Goal: Book appointment/travel/reservation

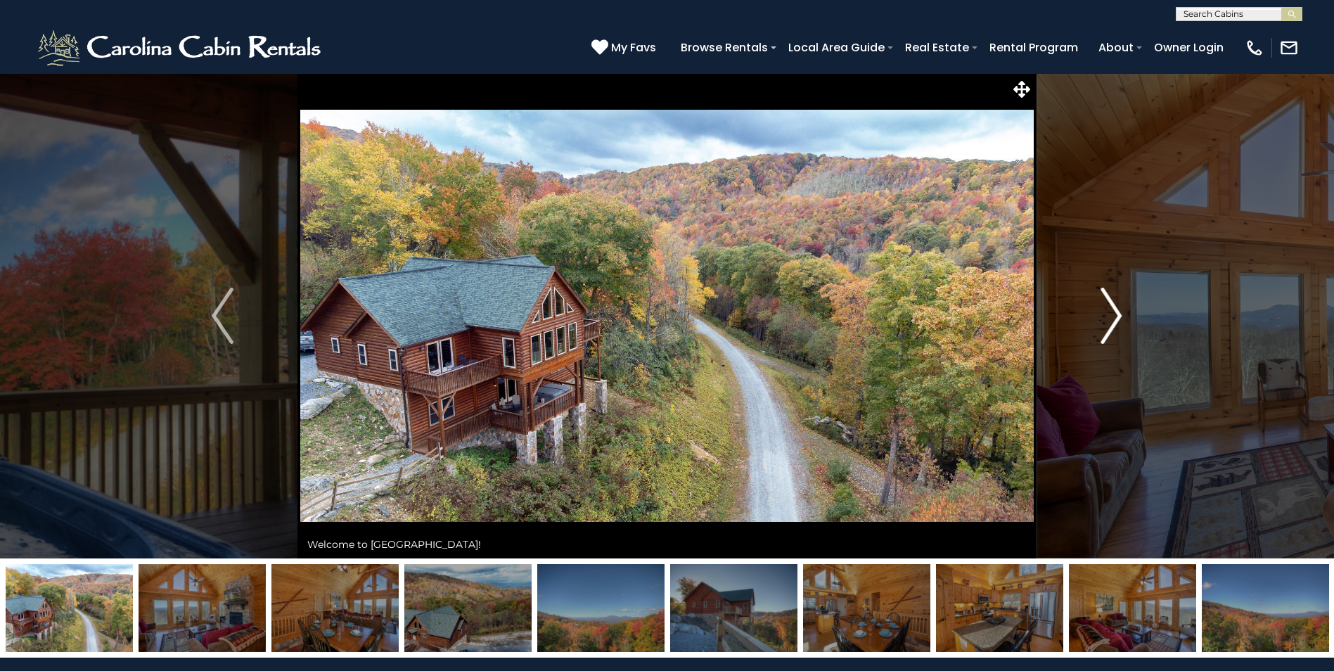
click at [1116, 315] on img "Next" at bounding box center [1111, 316] width 21 height 56
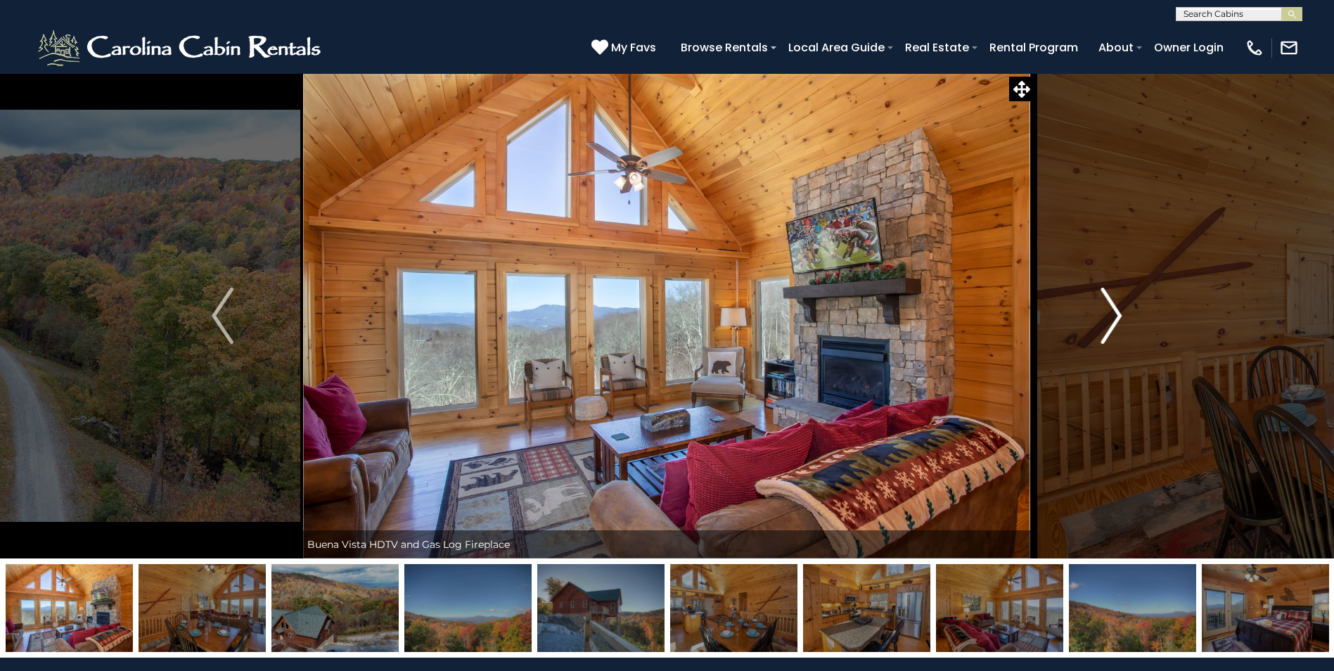
click at [1116, 315] on img "Next" at bounding box center [1111, 316] width 21 height 56
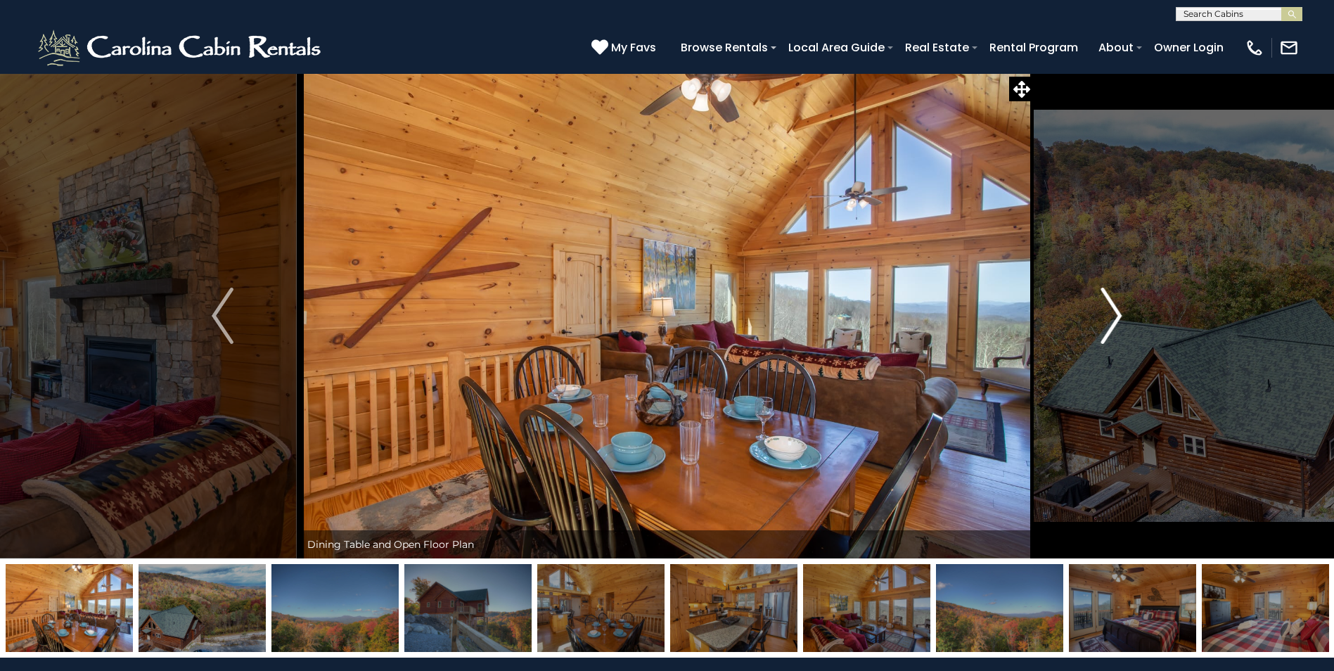
click at [1116, 315] on img "Next" at bounding box center [1111, 316] width 21 height 56
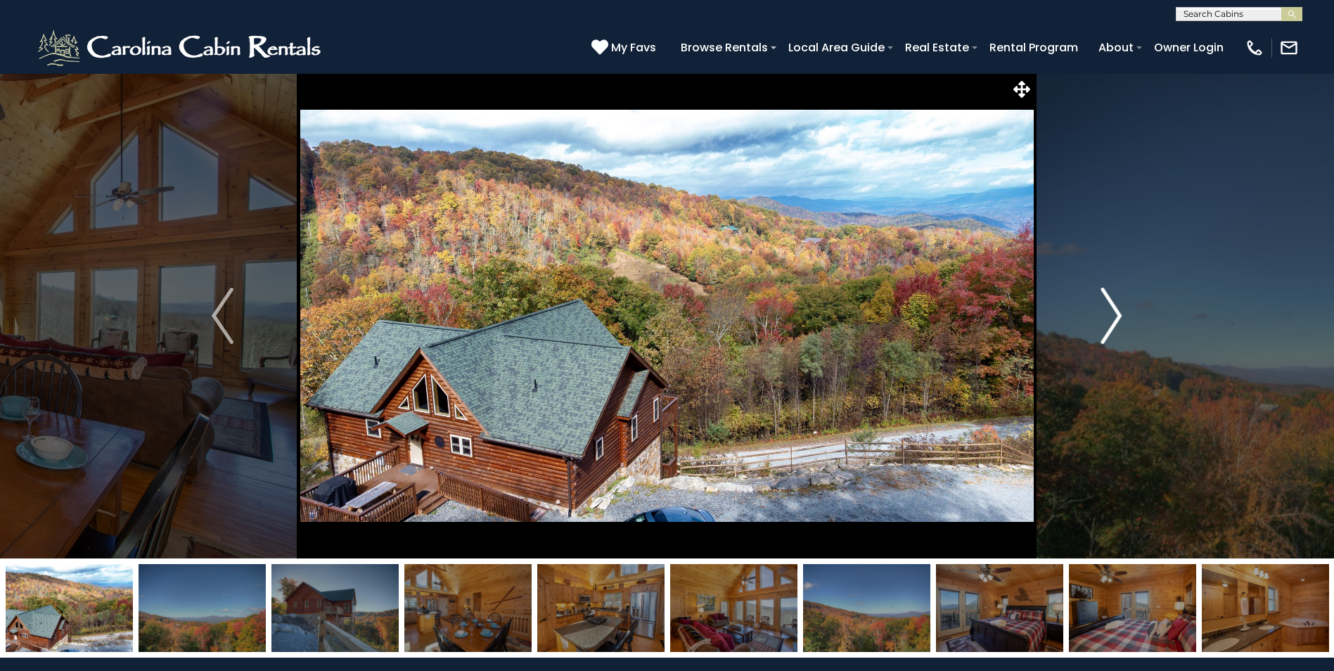
click at [1116, 315] on img "Next" at bounding box center [1111, 316] width 21 height 56
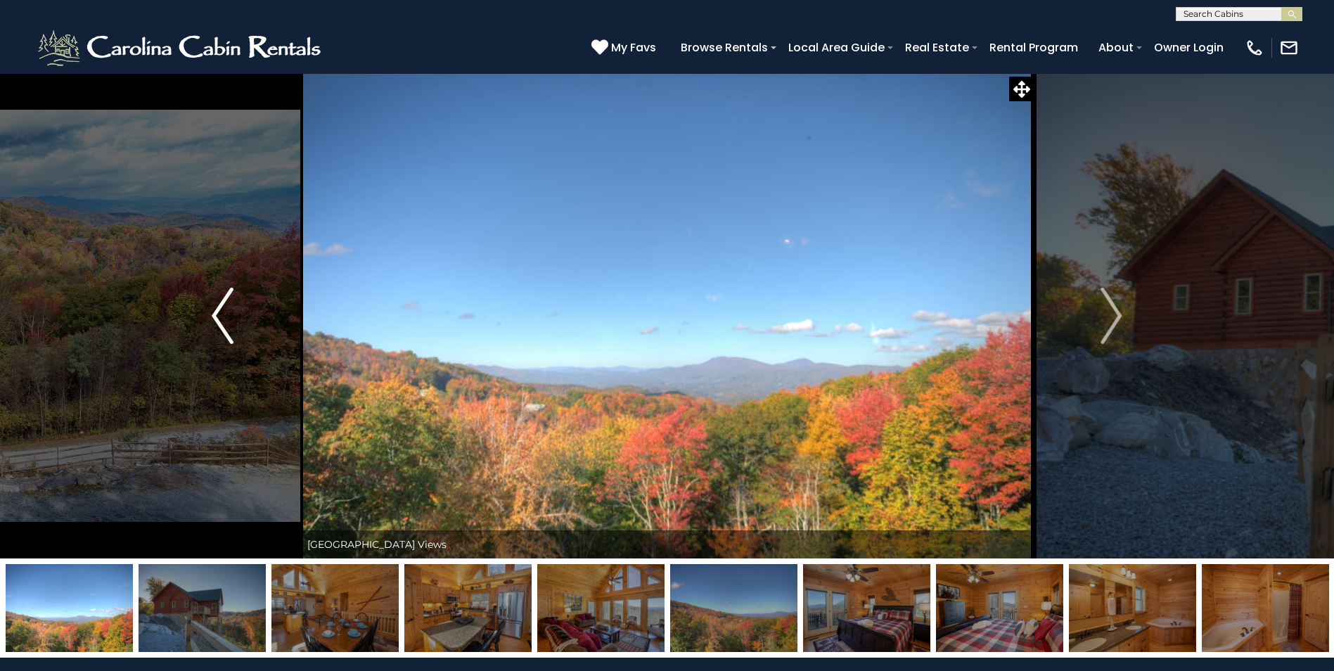
click at [212, 307] on img "Previous" at bounding box center [222, 316] width 21 height 56
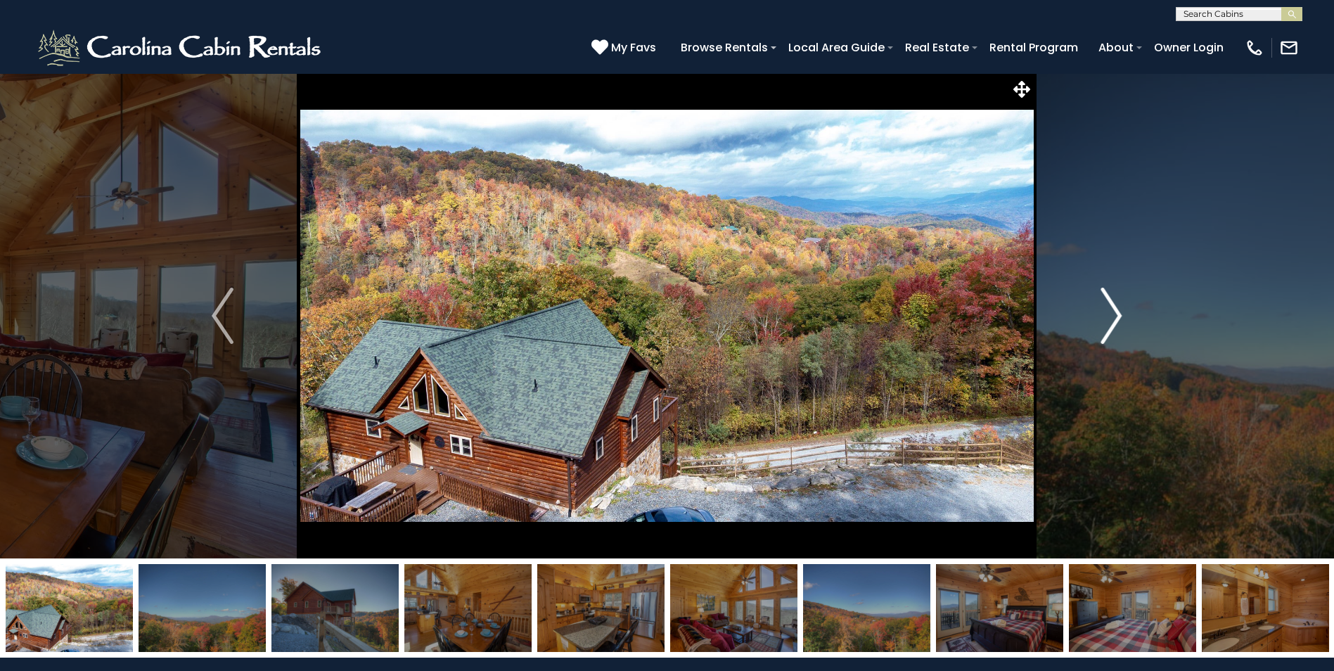
click at [1112, 315] on img "Next" at bounding box center [1111, 316] width 21 height 56
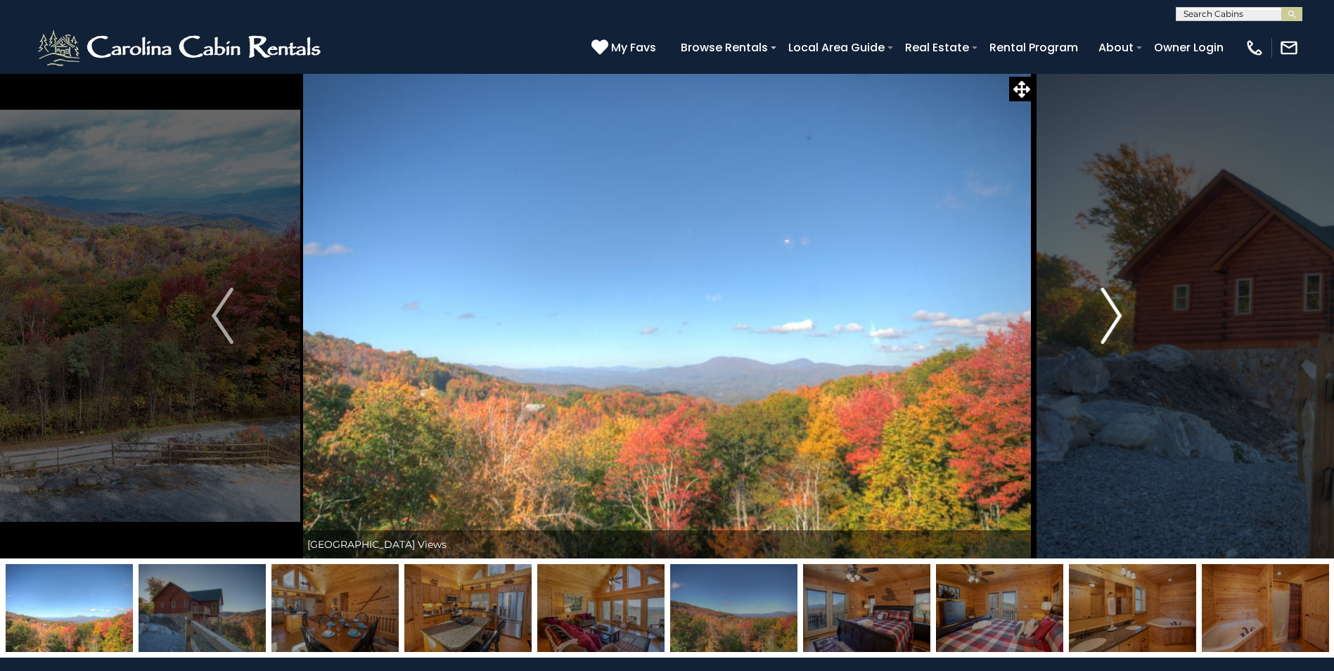
click at [1112, 315] on img "Next" at bounding box center [1111, 316] width 21 height 56
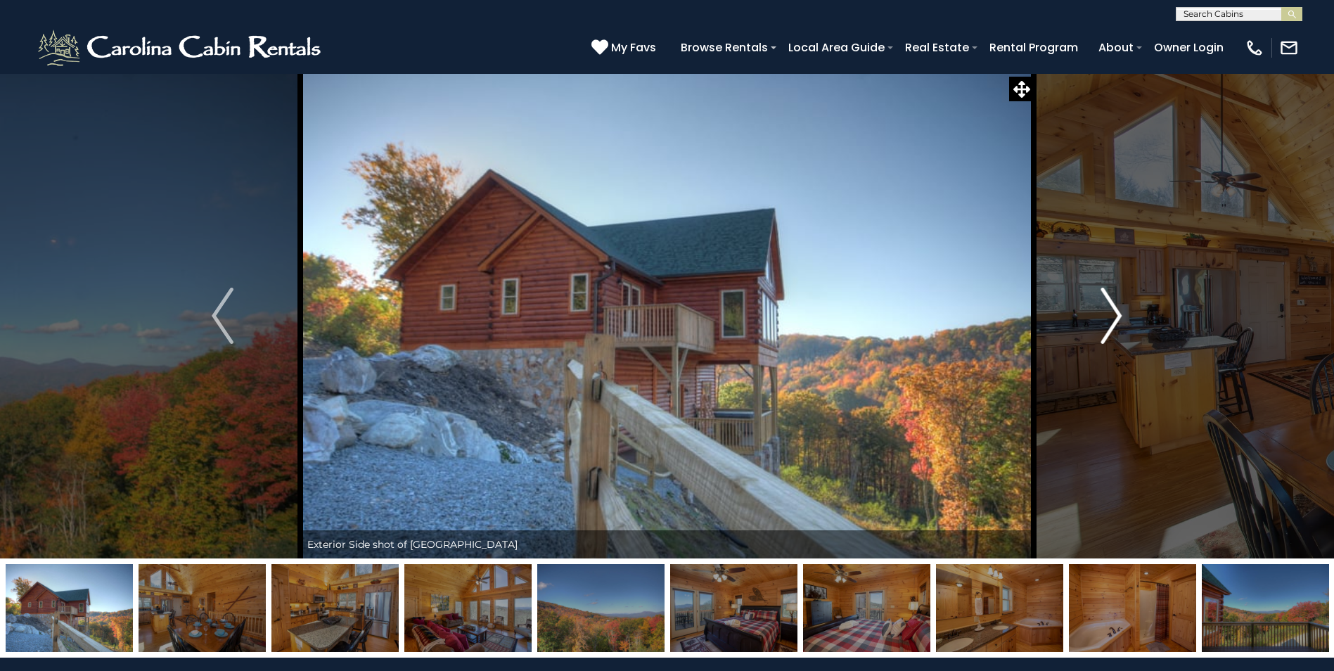
click at [1112, 315] on img "Next" at bounding box center [1111, 316] width 21 height 56
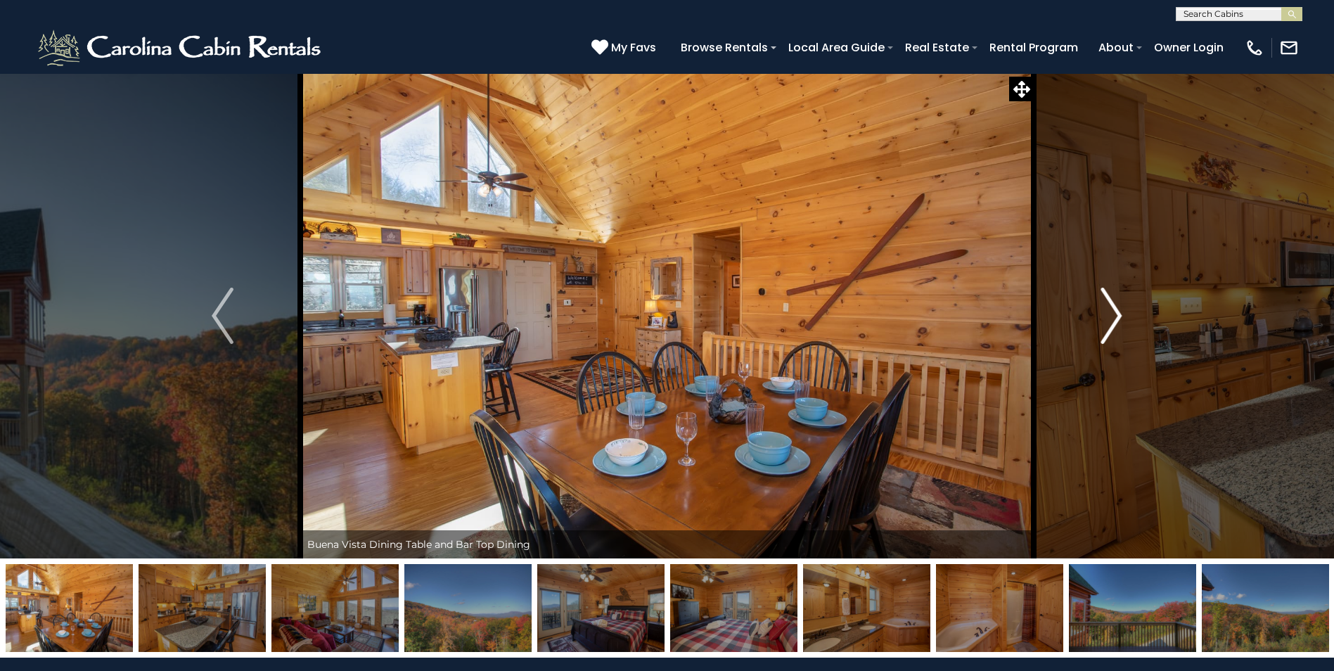
click at [1112, 315] on img "Next" at bounding box center [1111, 316] width 21 height 56
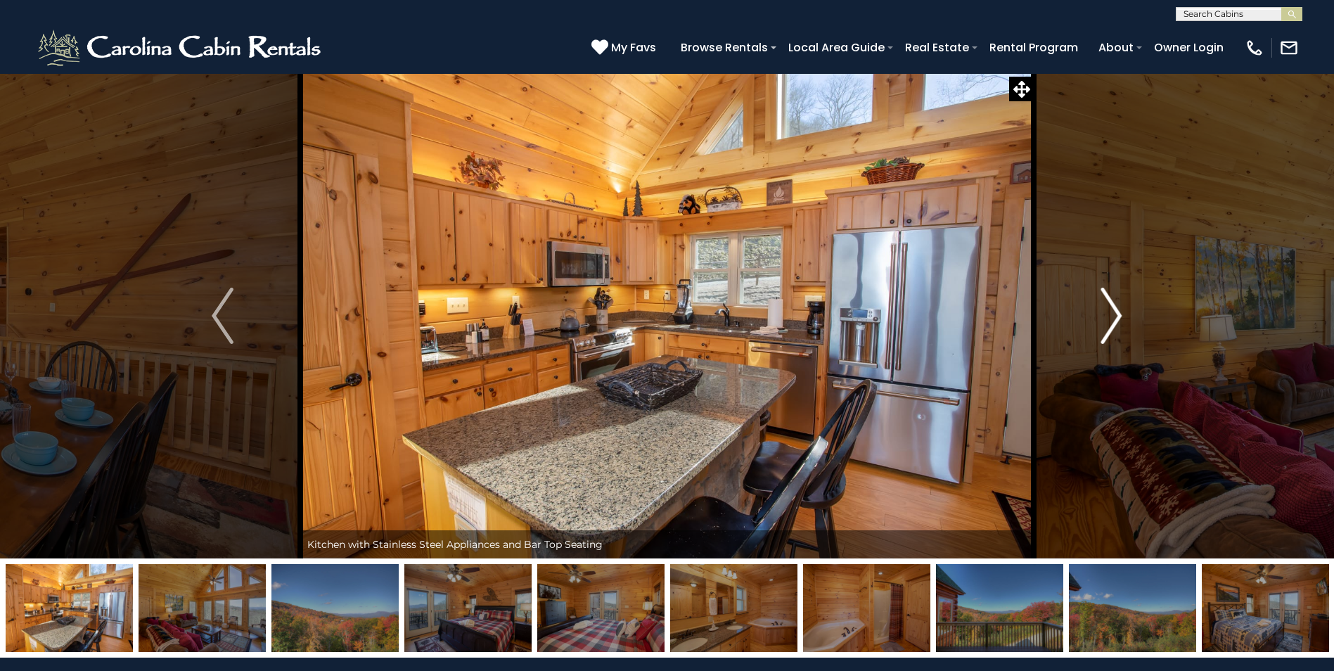
click at [1112, 315] on img "Next" at bounding box center [1111, 316] width 21 height 56
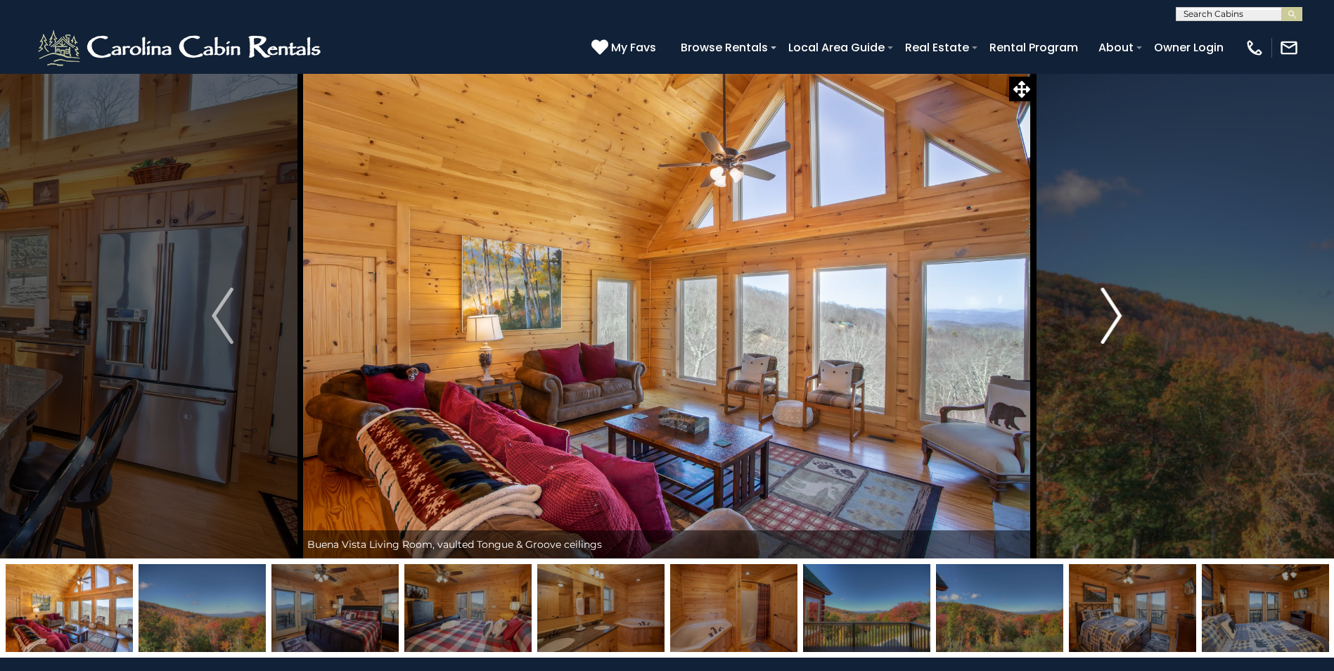
click at [1112, 315] on img "Next" at bounding box center [1111, 316] width 21 height 56
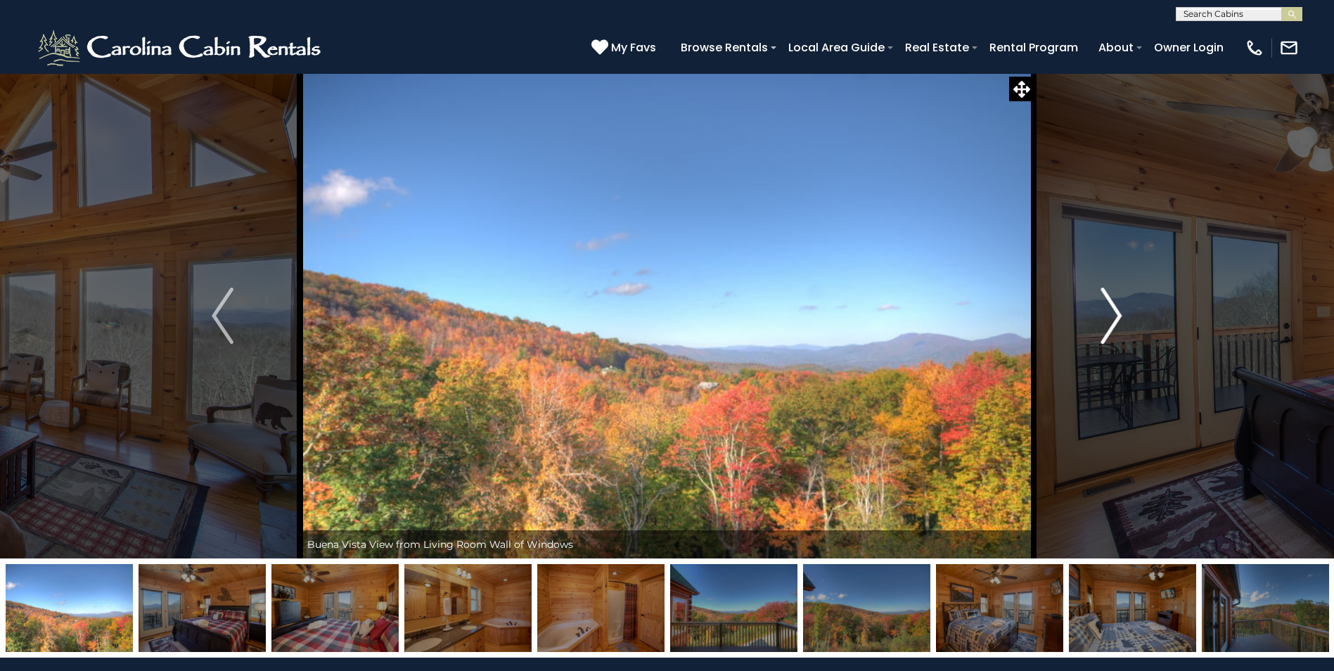
click at [1112, 315] on img "Next" at bounding box center [1111, 316] width 21 height 56
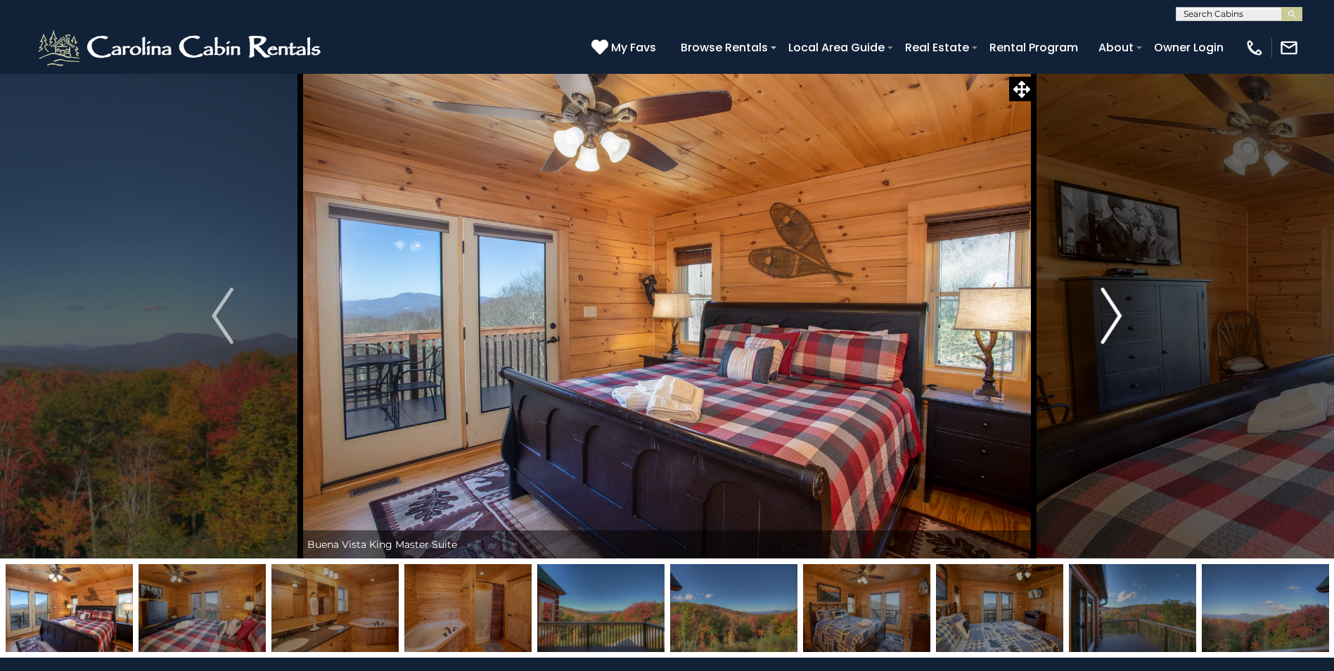
click at [1112, 315] on img "Next" at bounding box center [1111, 316] width 21 height 56
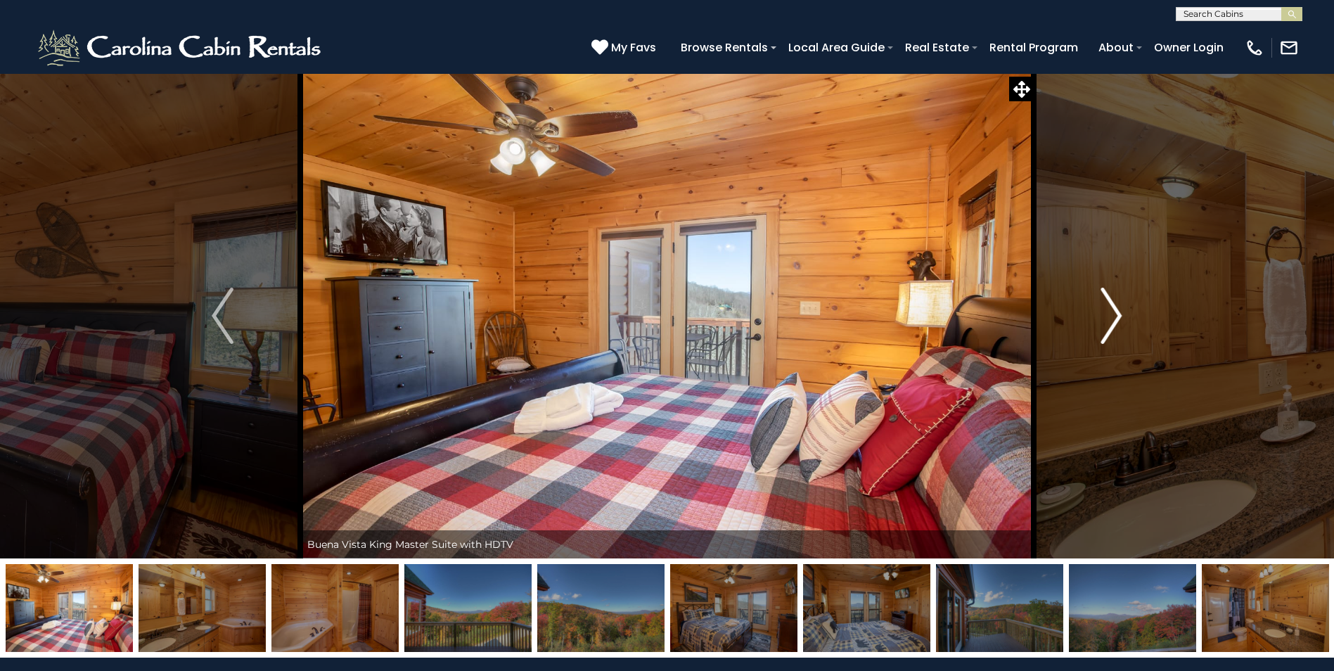
click at [1112, 315] on img "Next" at bounding box center [1111, 316] width 21 height 56
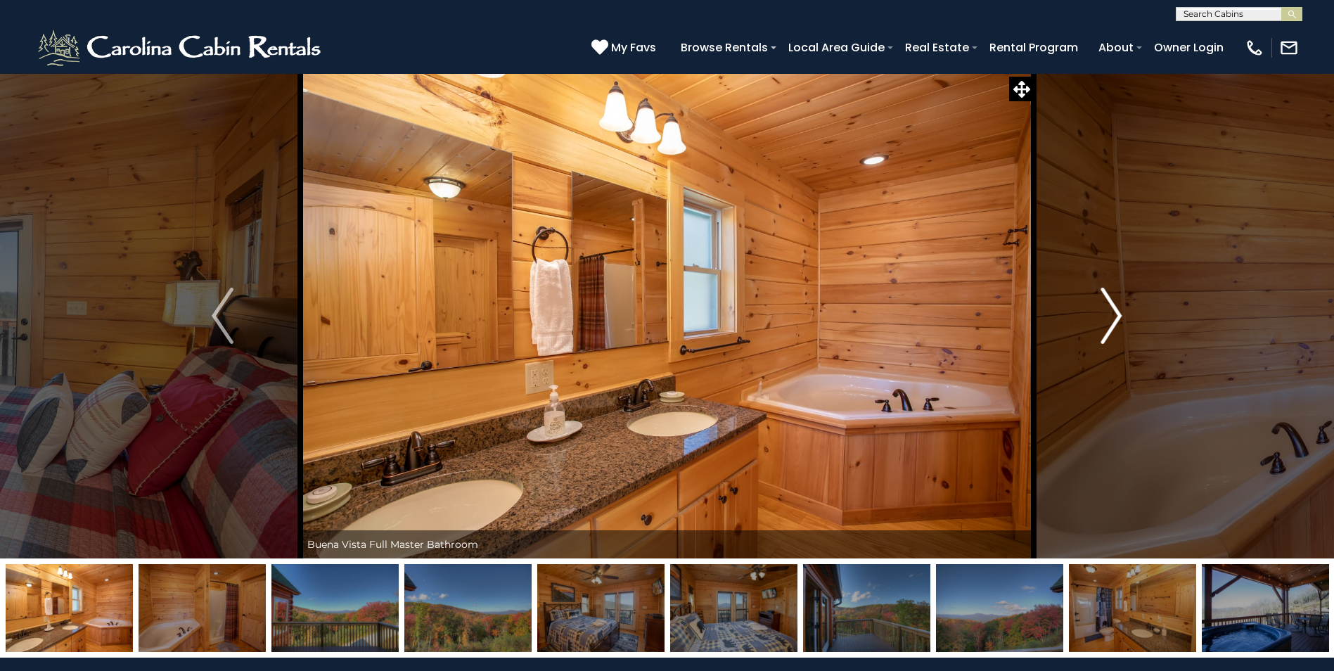
click at [1112, 315] on img "Next" at bounding box center [1111, 316] width 21 height 56
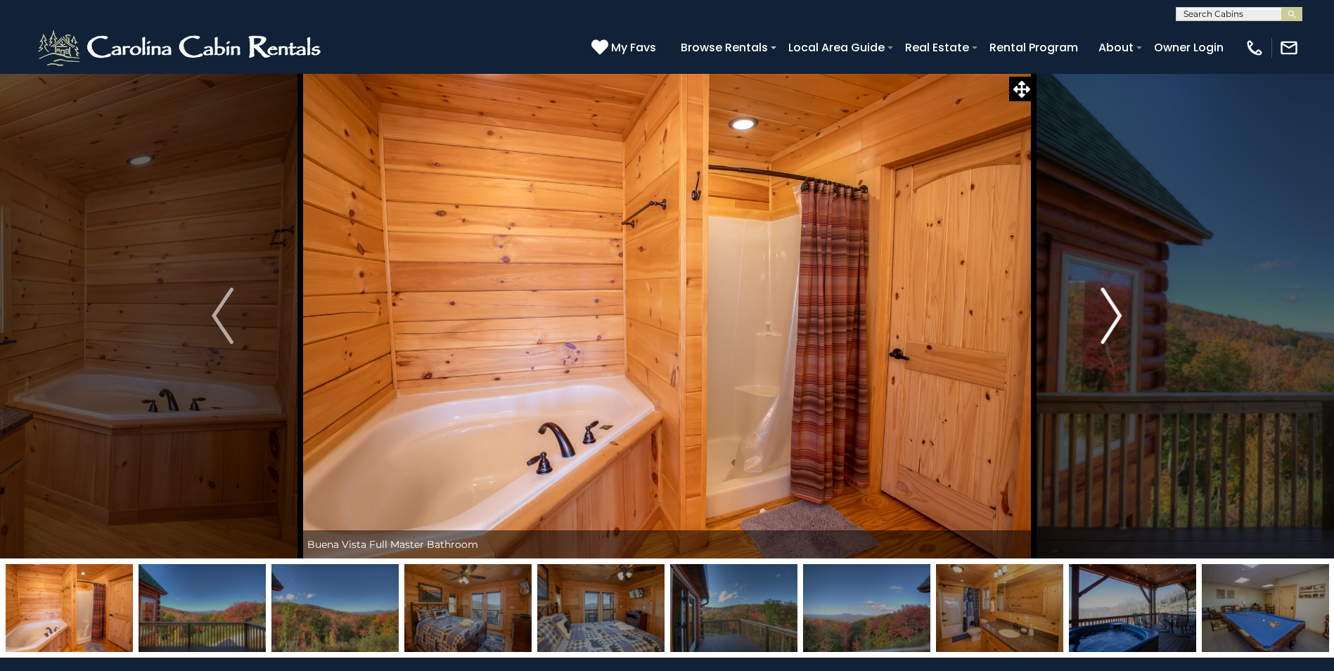
click at [1112, 315] on img "Next" at bounding box center [1111, 316] width 21 height 56
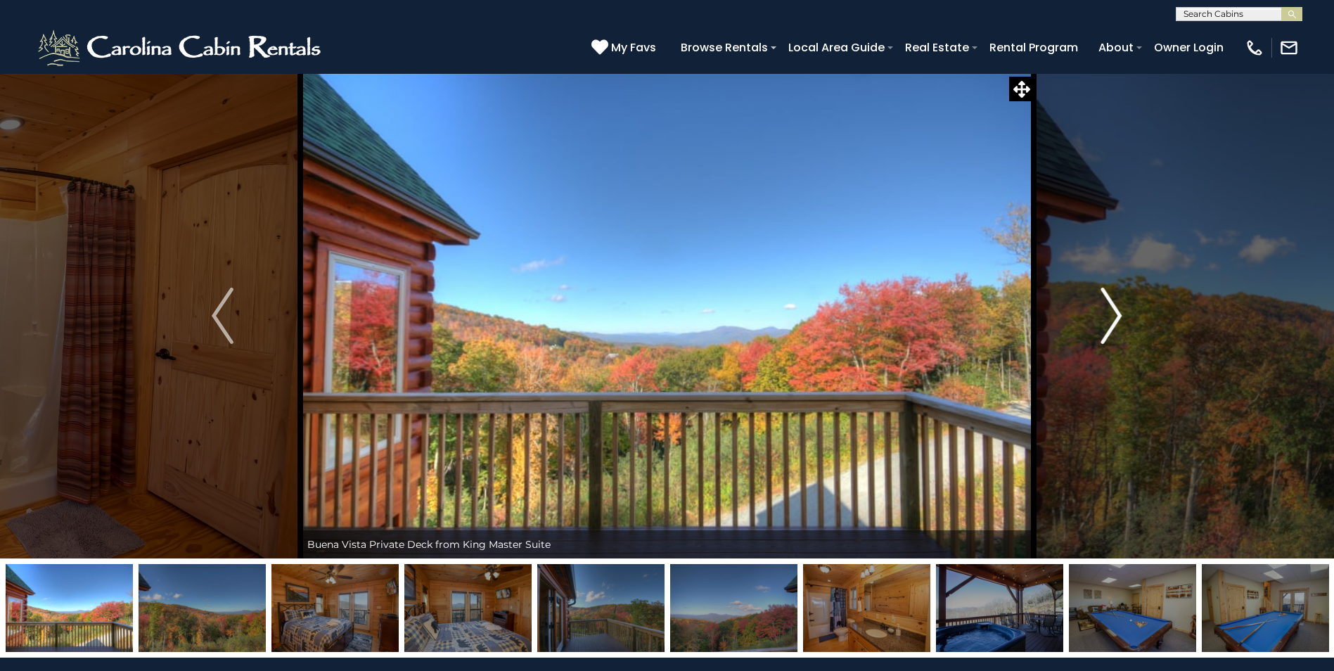
click at [1112, 315] on img "Next" at bounding box center [1111, 316] width 21 height 56
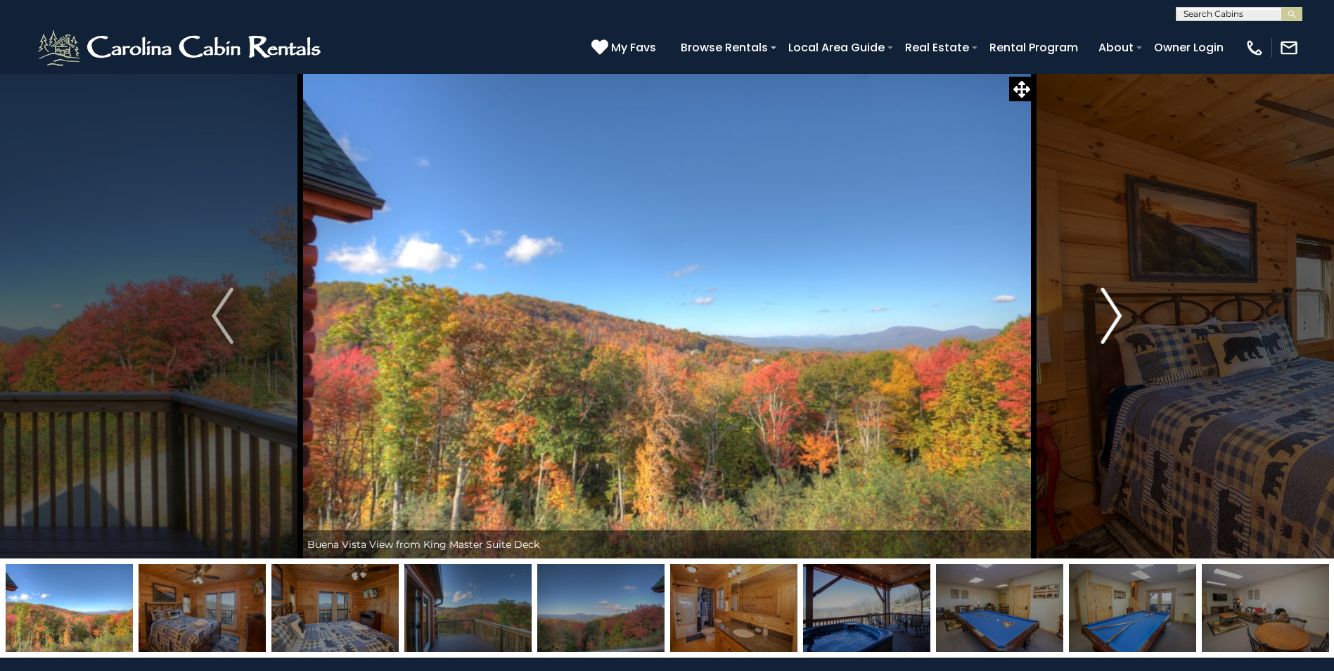
click at [1112, 315] on img "Next" at bounding box center [1111, 316] width 21 height 56
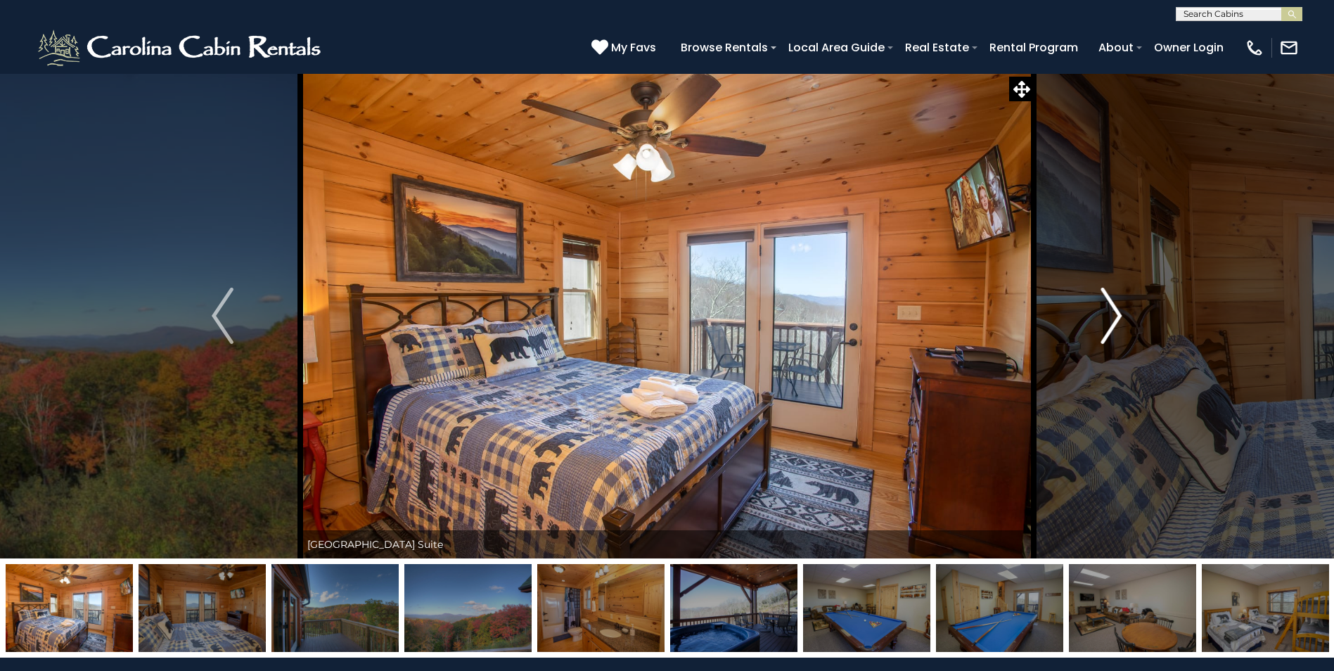
click at [1112, 315] on img "Next" at bounding box center [1111, 316] width 21 height 56
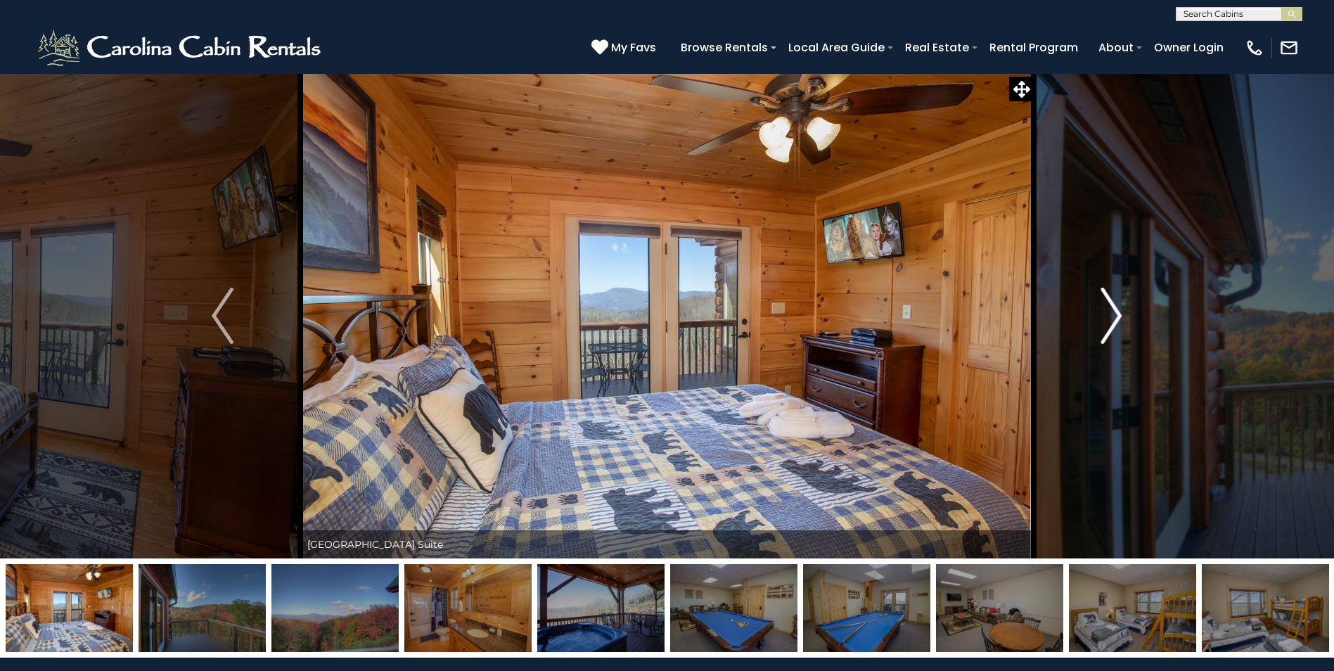
click at [1112, 315] on img "Next" at bounding box center [1111, 316] width 21 height 56
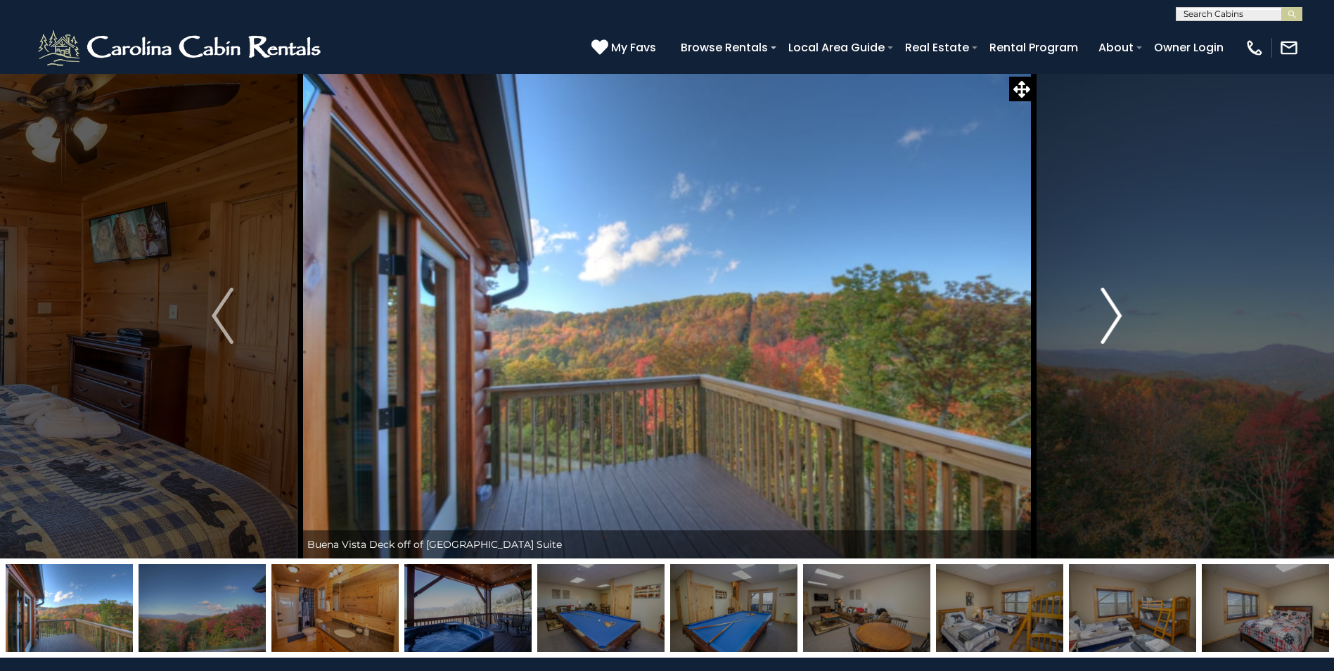
click at [1112, 315] on img "Next" at bounding box center [1111, 316] width 21 height 56
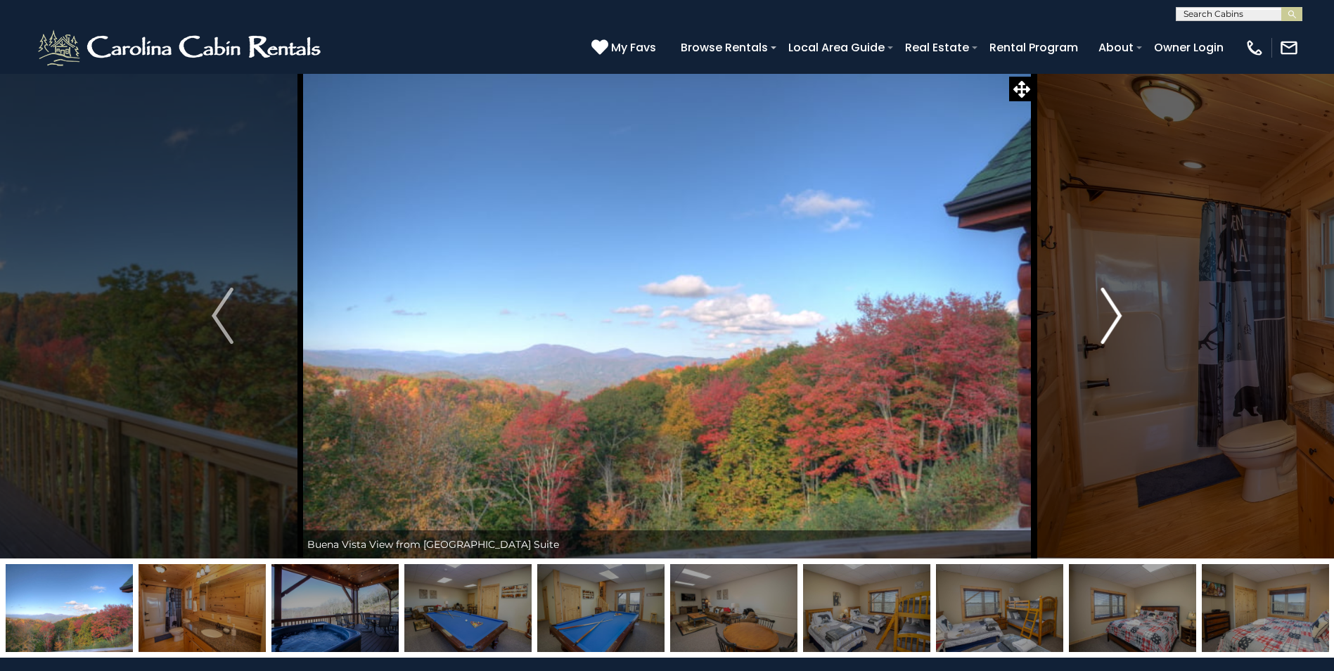
click at [1112, 315] on img "Next" at bounding box center [1111, 316] width 21 height 56
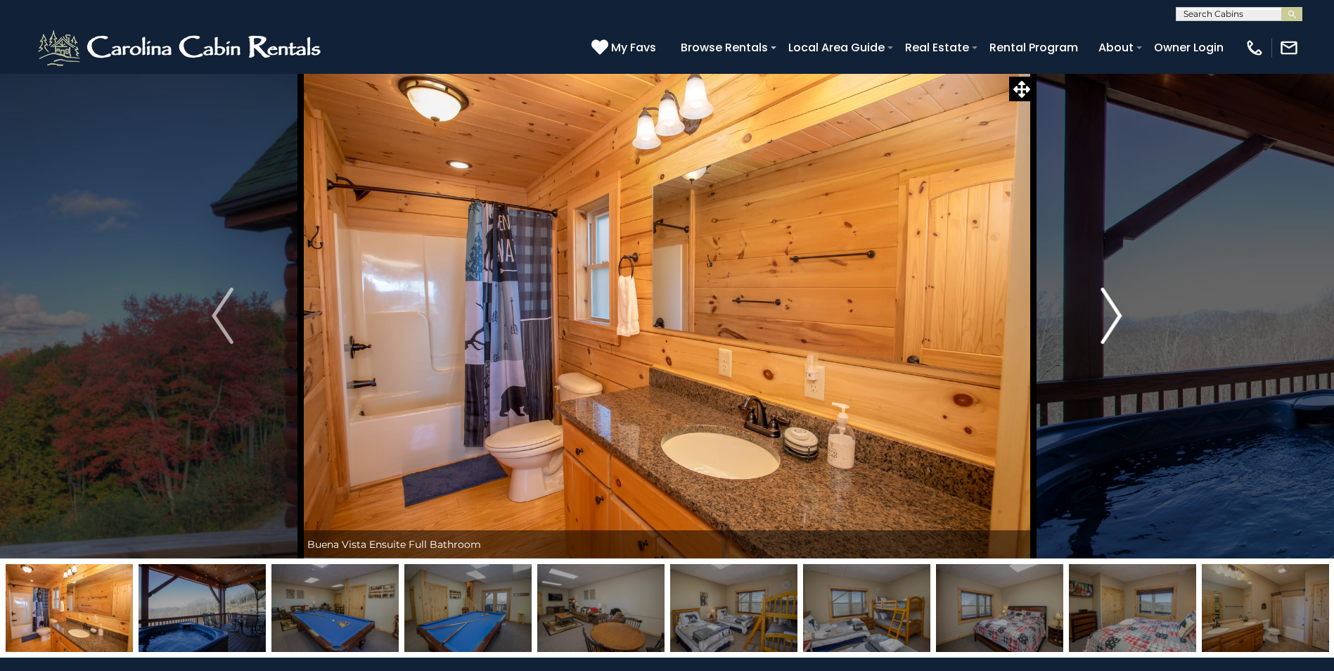
click at [1112, 315] on img "Next" at bounding box center [1111, 316] width 21 height 56
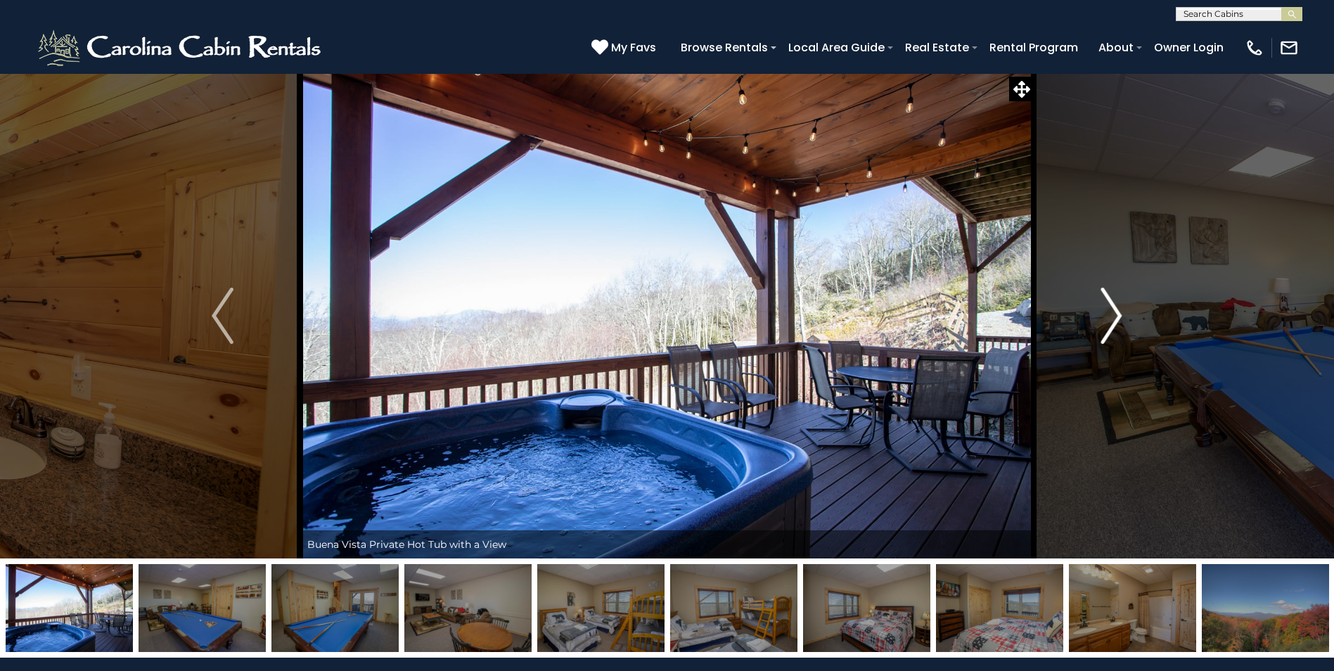
click at [1112, 315] on img "Next" at bounding box center [1111, 316] width 21 height 56
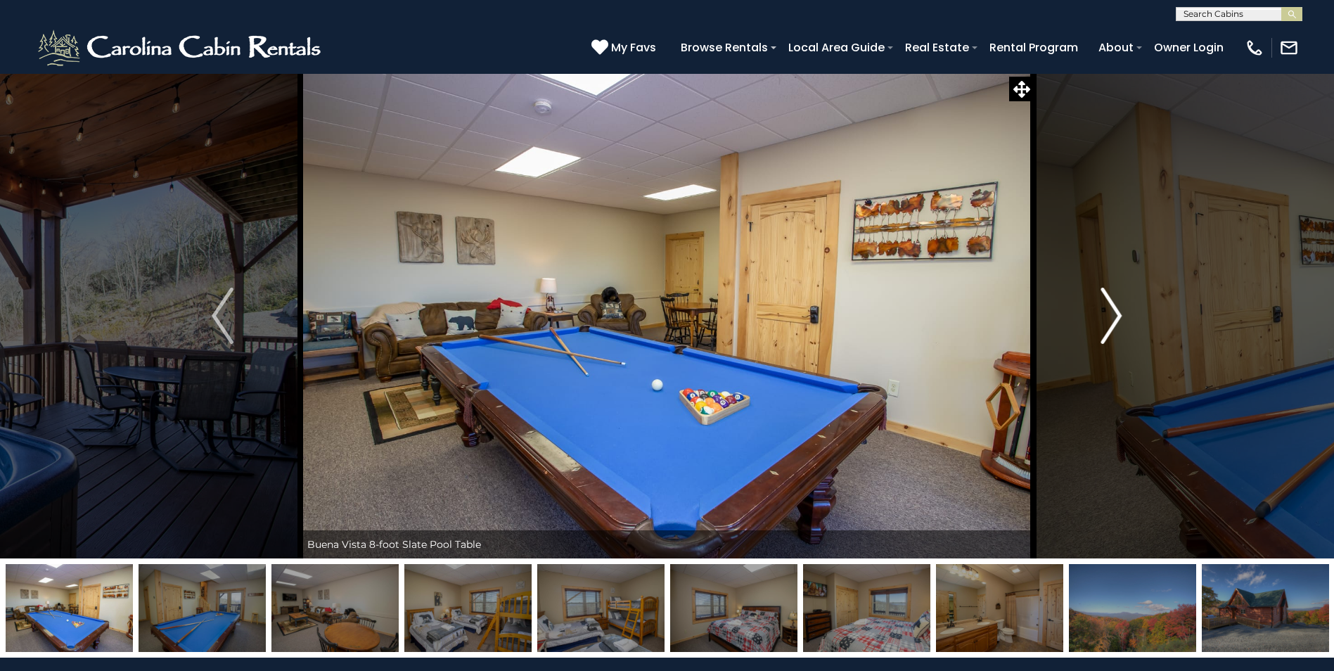
click at [1112, 315] on img "Next" at bounding box center [1111, 316] width 21 height 56
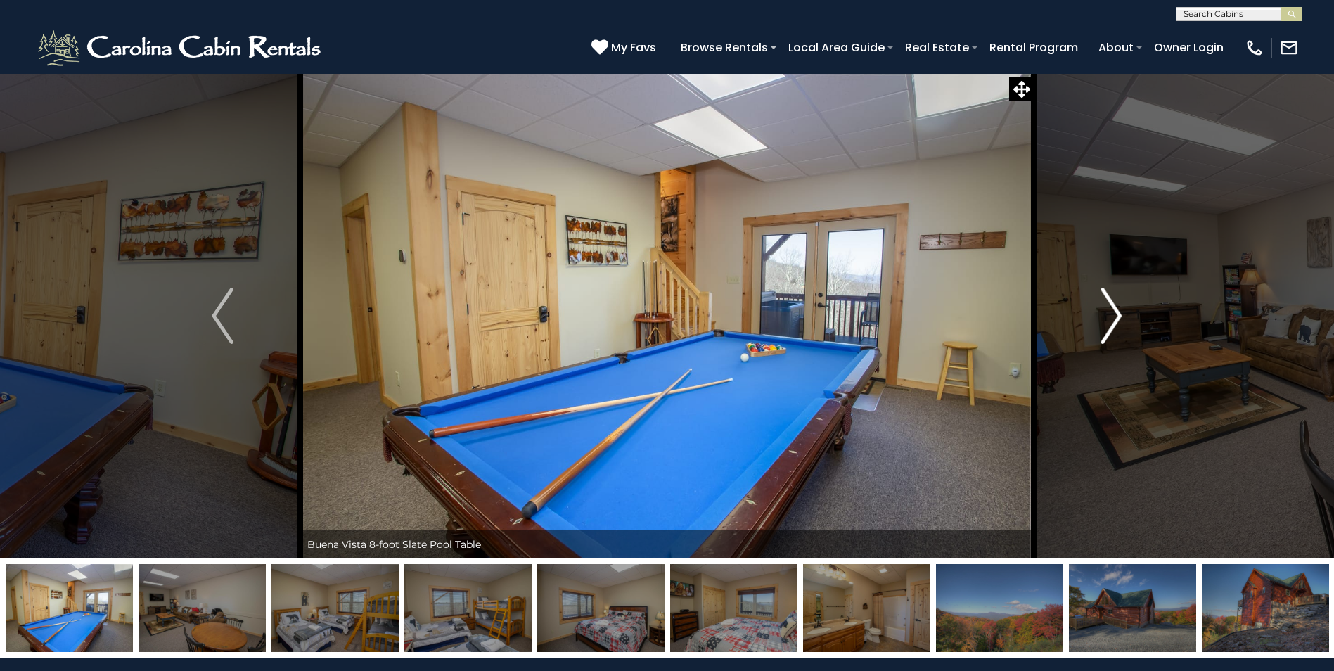
click at [1112, 315] on img "Next" at bounding box center [1111, 316] width 21 height 56
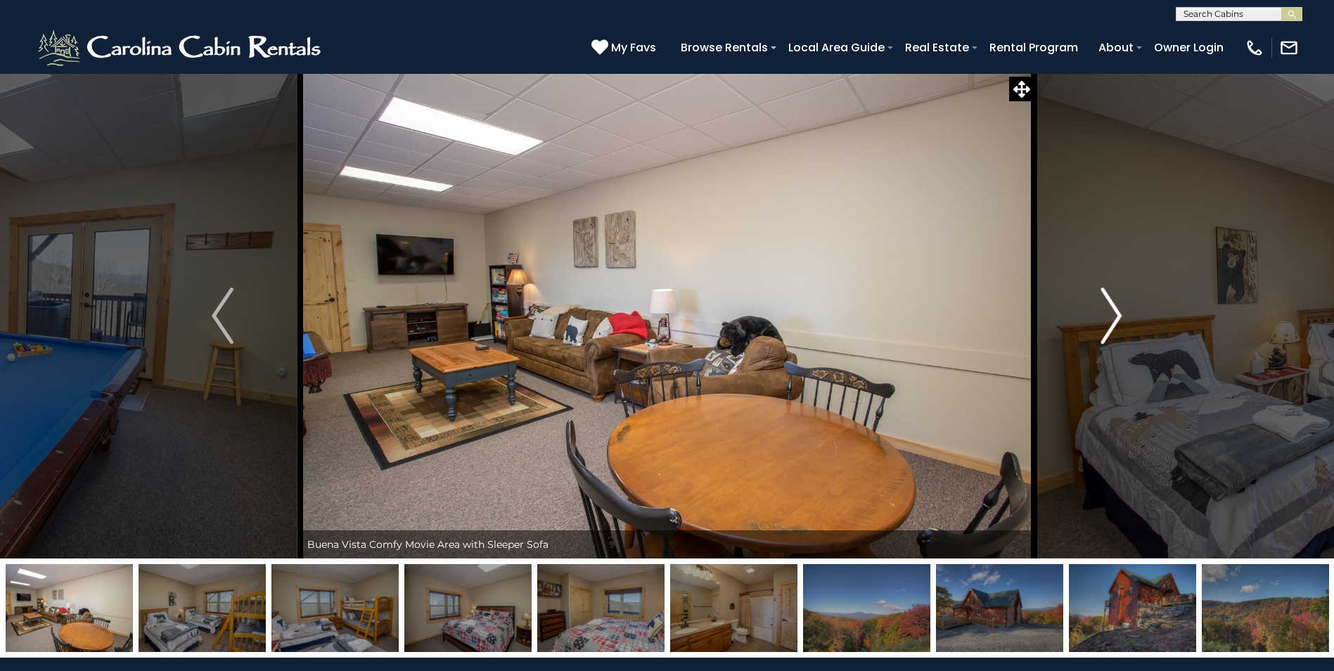
click at [1112, 315] on img "Next" at bounding box center [1111, 316] width 21 height 56
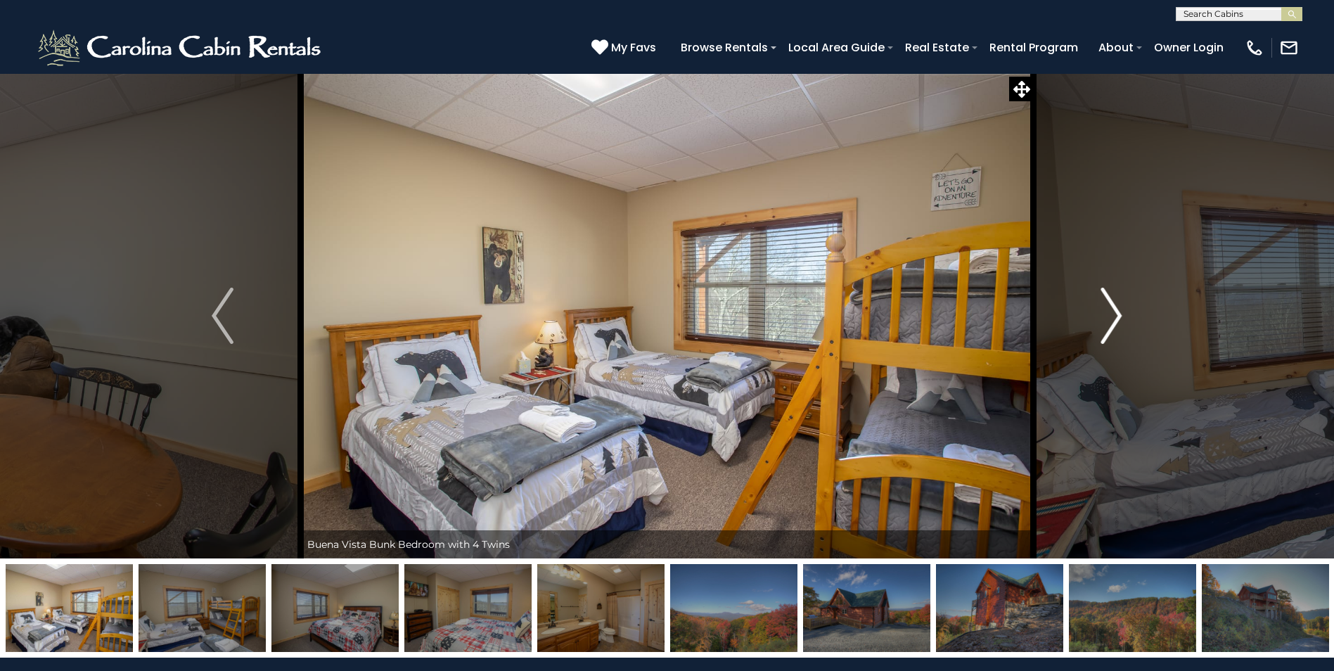
drag, startPoint x: 1104, startPoint y: 331, endPoint x: 1111, endPoint y: 320, distance: 12.9
click at [1111, 320] on img "Next" at bounding box center [1111, 316] width 21 height 56
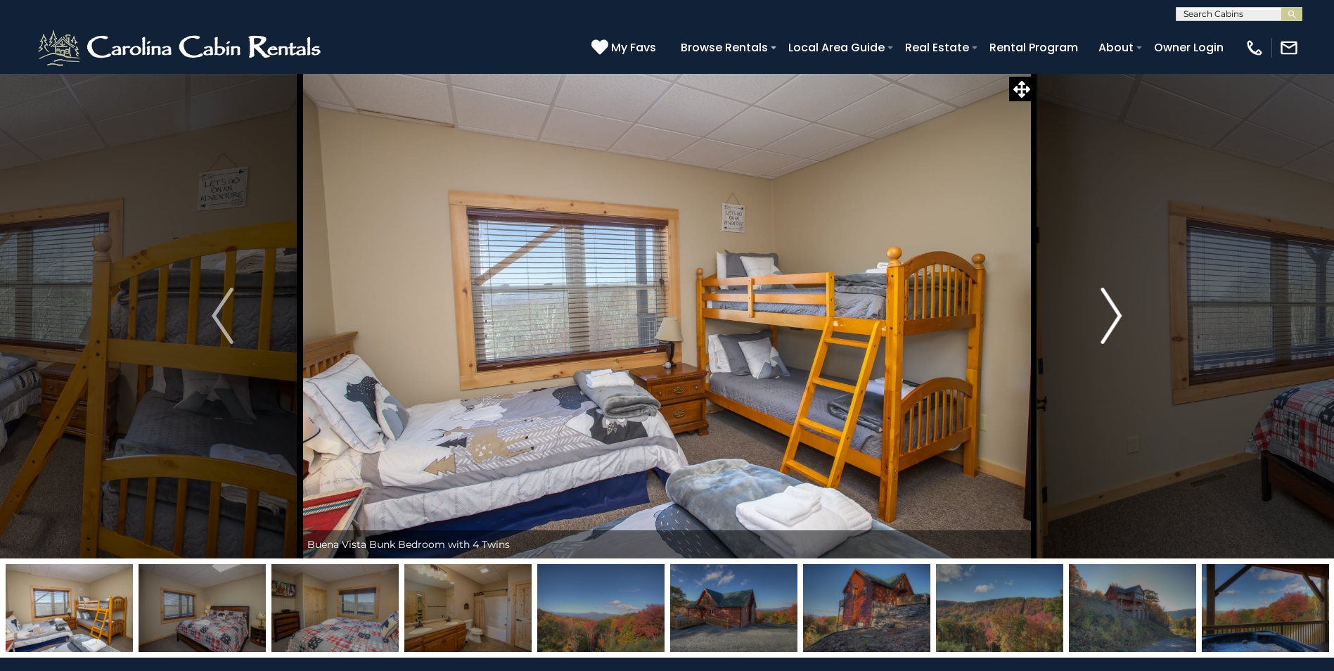
click at [1113, 317] on img "Next" at bounding box center [1111, 316] width 21 height 56
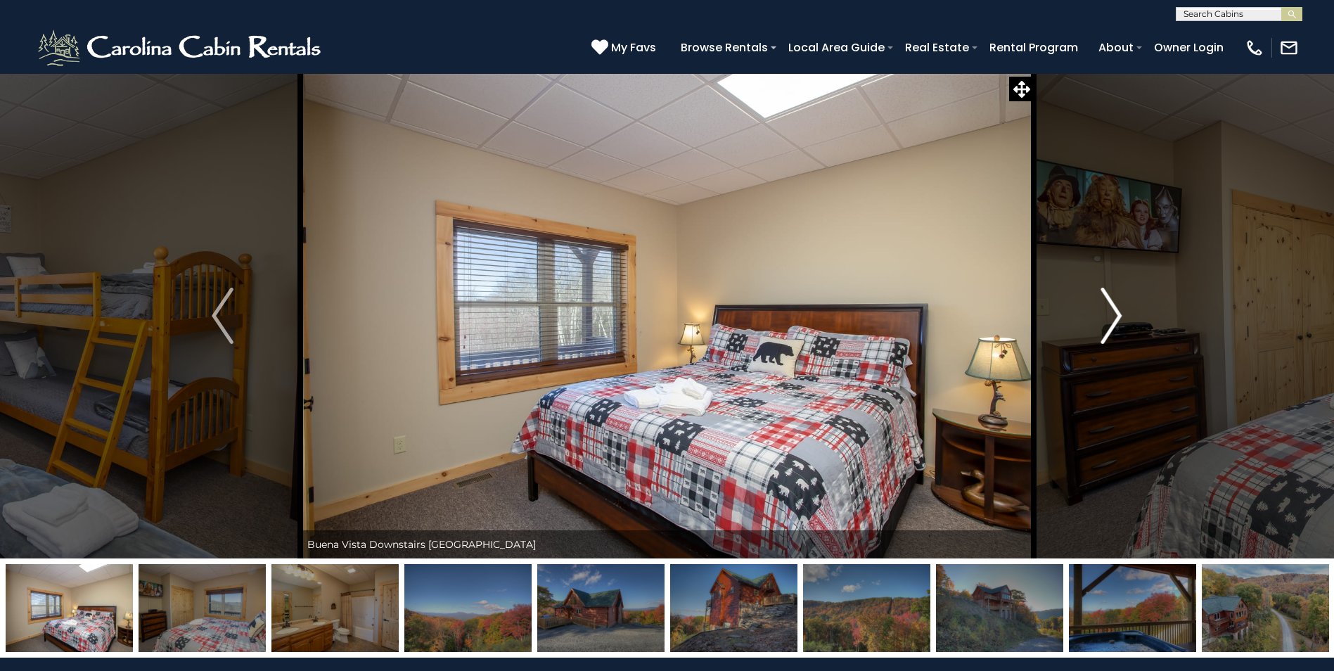
click at [1113, 317] on img "Next" at bounding box center [1111, 316] width 21 height 56
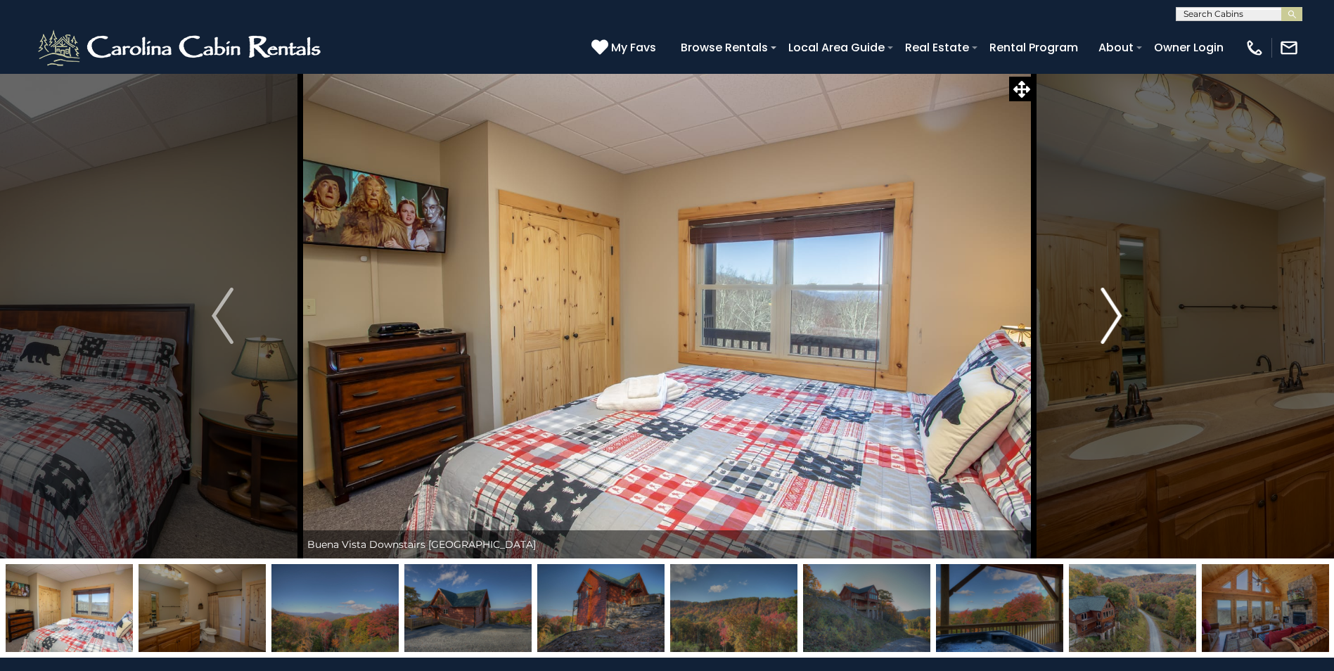
click at [1113, 317] on img "Next" at bounding box center [1111, 316] width 21 height 56
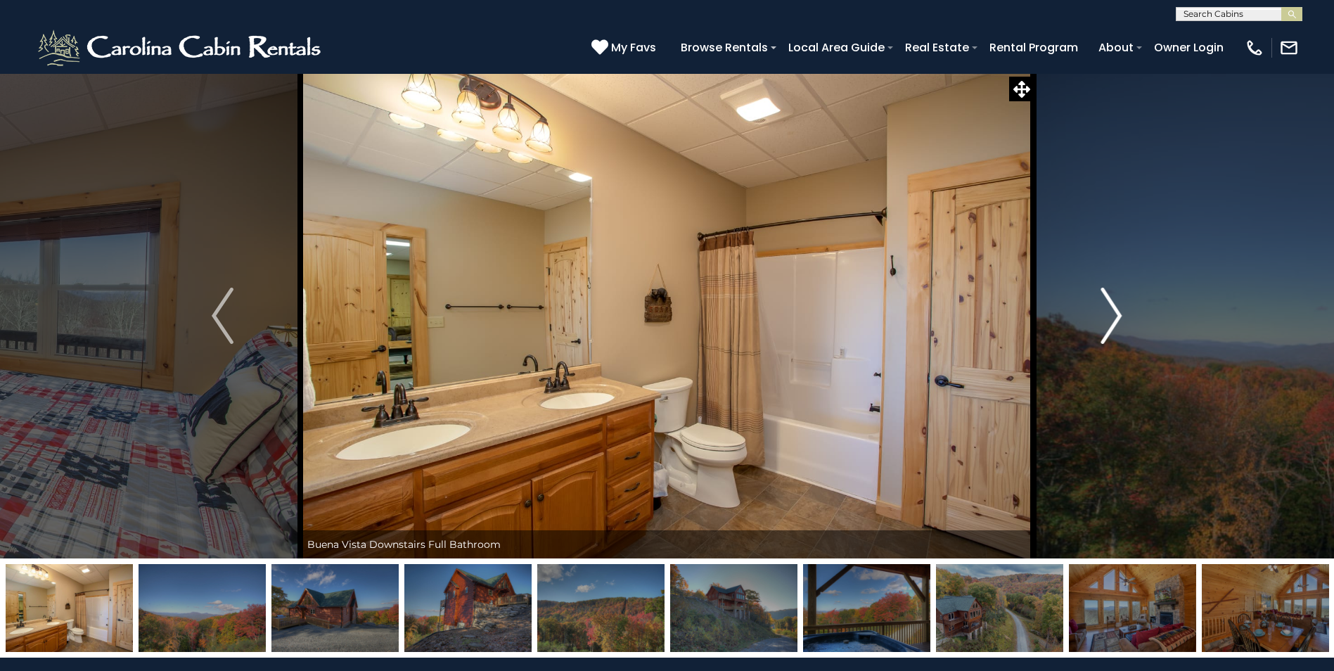
click at [1113, 317] on img "Next" at bounding box center [1111, 316] width 21 height 56
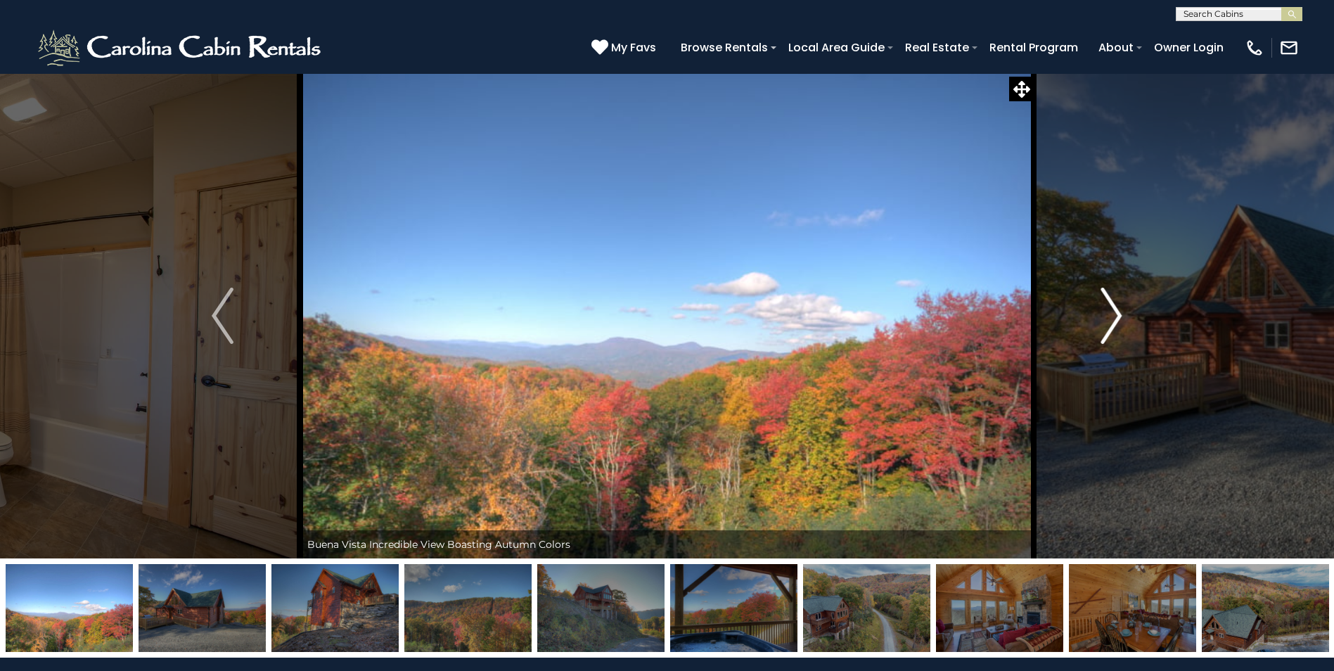
click at [1113, 317] on img "Next" at bounding box center [1111, 316] width 21 height 56
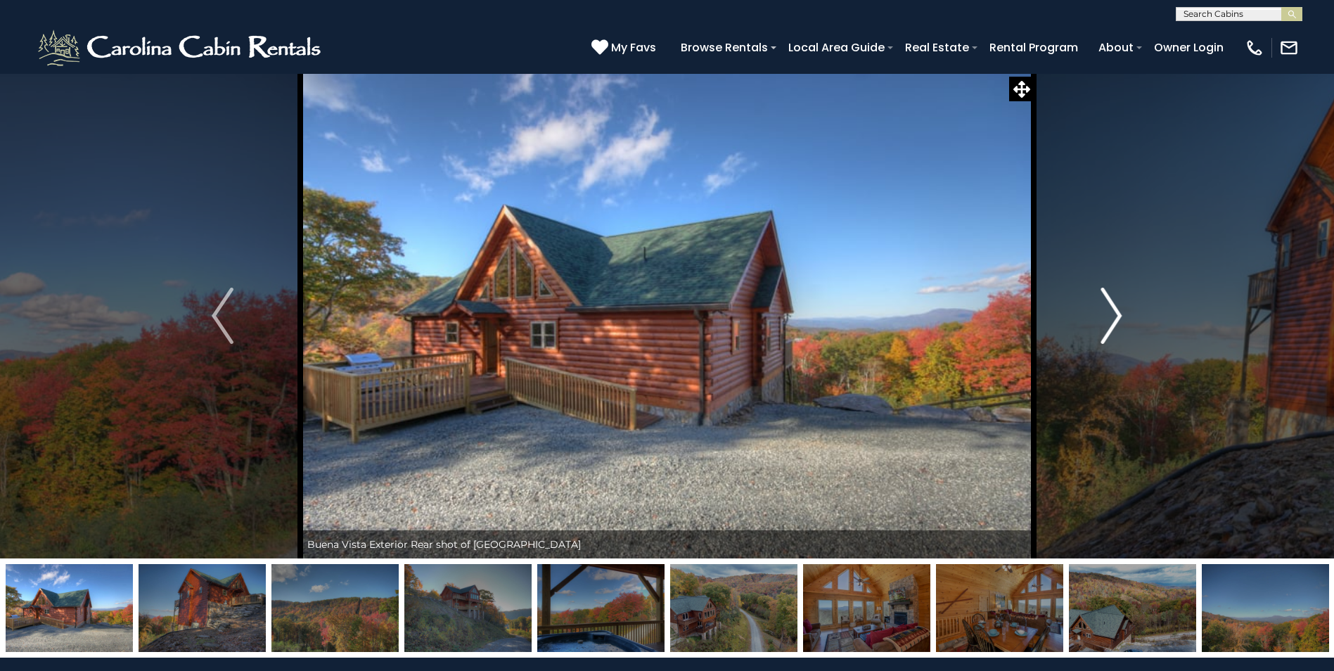
click at [1113, 317] on img "Next" at bounding box center [1111, 316] width 21 height 56
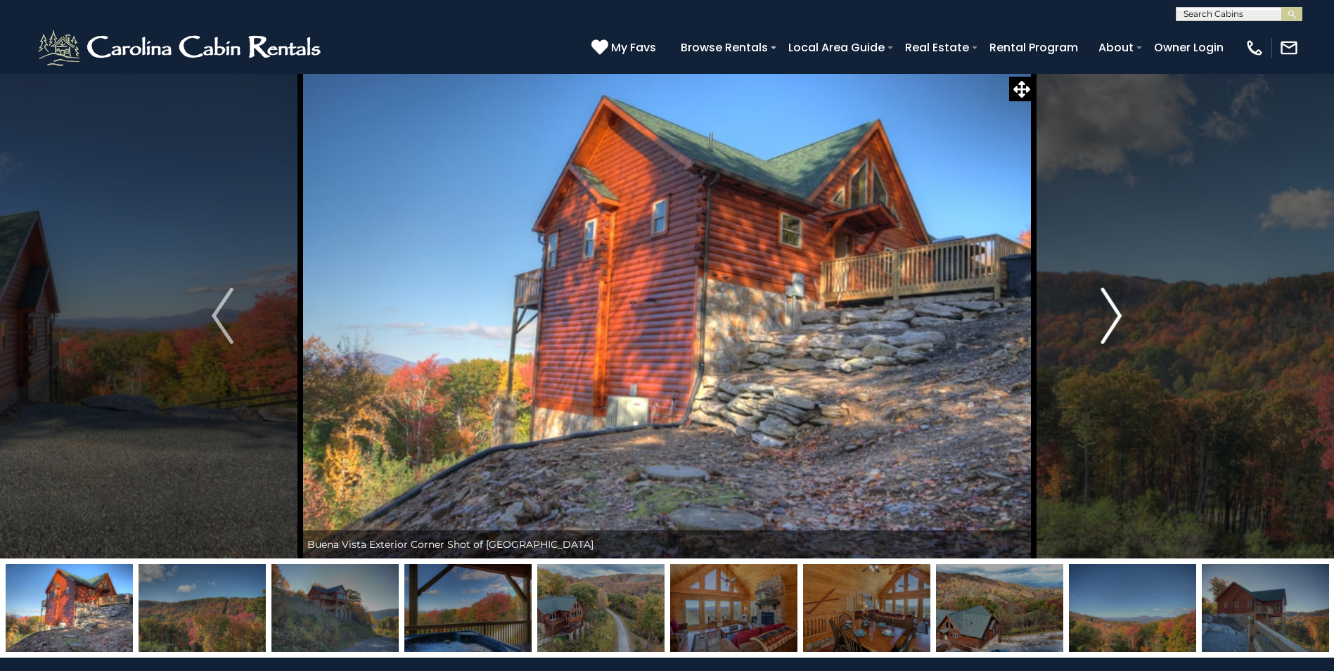
click at [1113, 317] on img "Next" at bounding box center [1111, 316] width 21 height 56
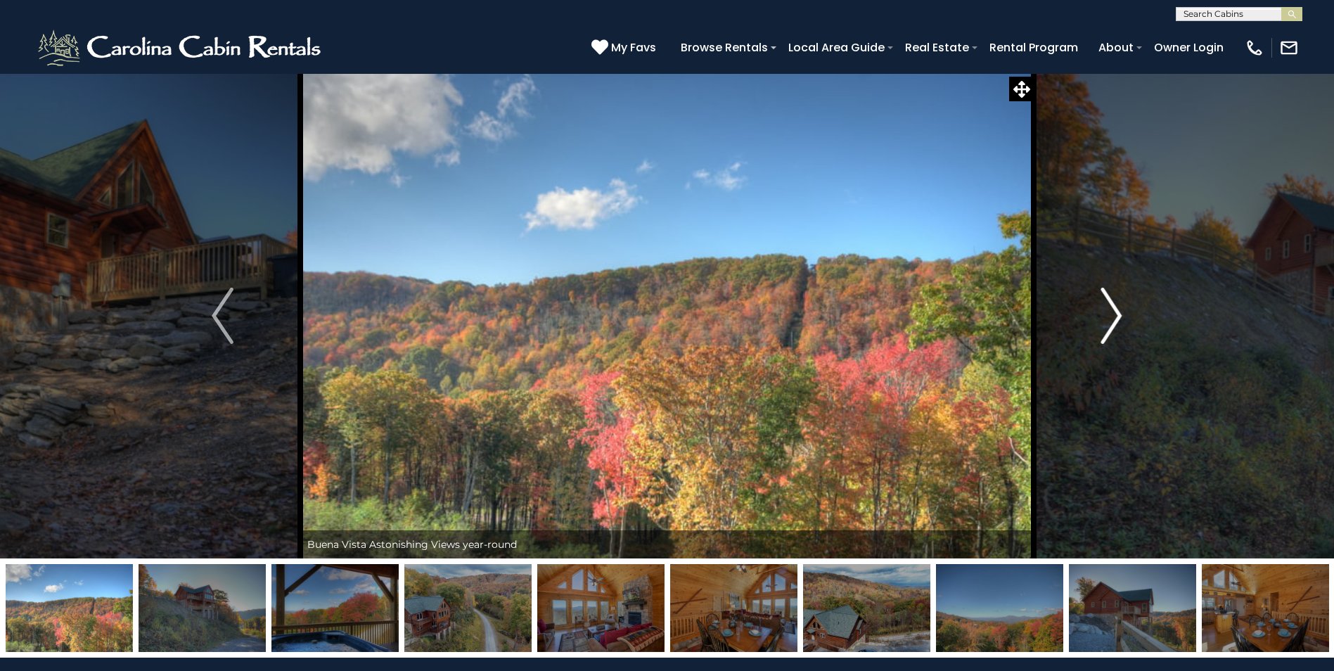
click at [1113, 317] on img "Next" at bounding box center [1111, 316] width 21 height 56
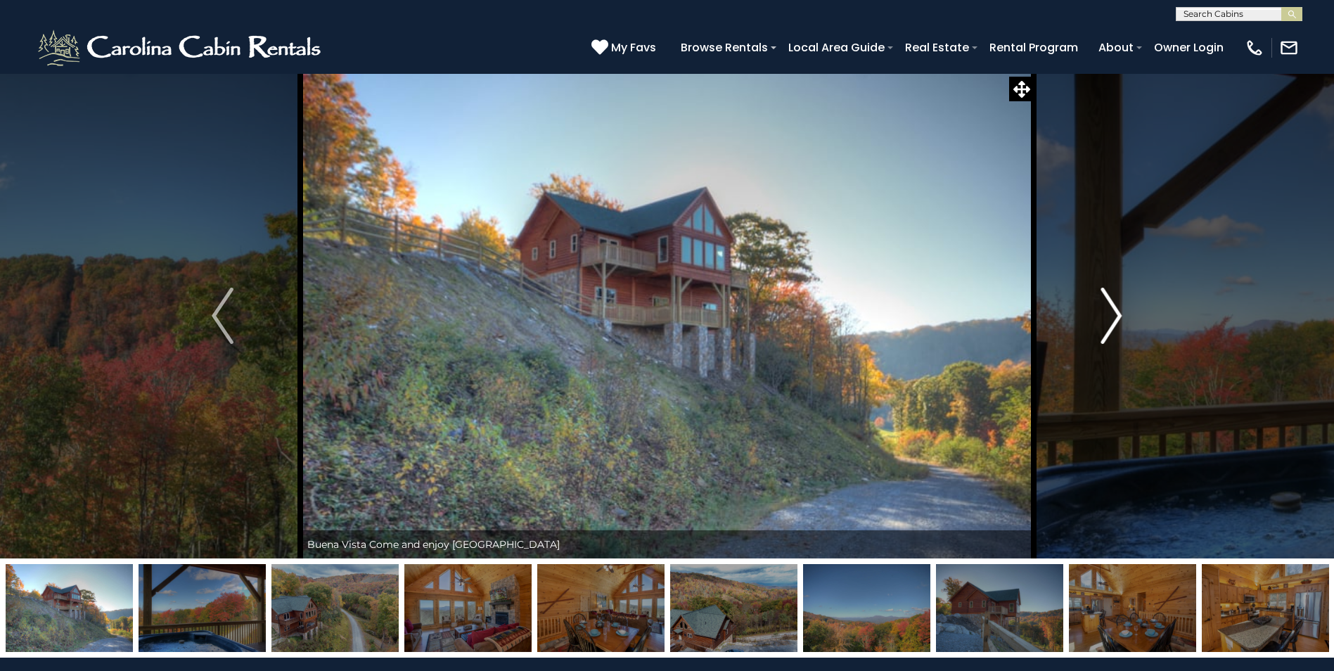
click at [1113, 317] on img "Next" at bounding box center [1111, 316] width 21 height 56
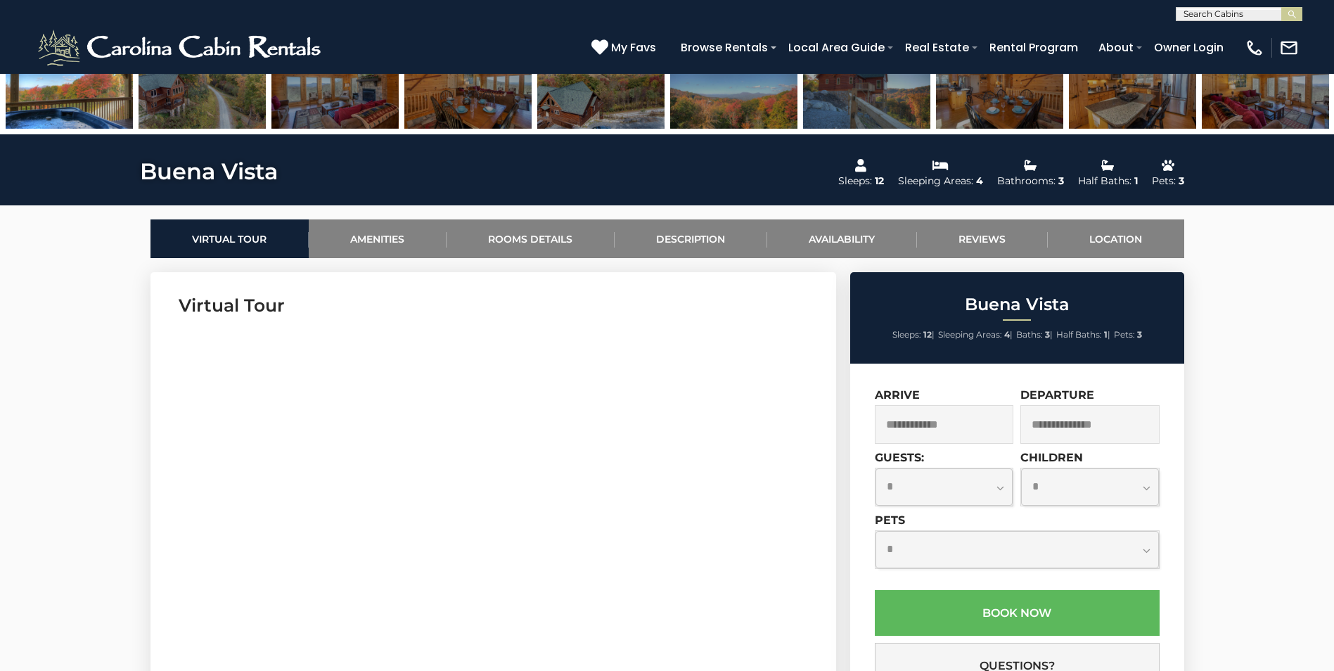
scroll to position [640, 0]
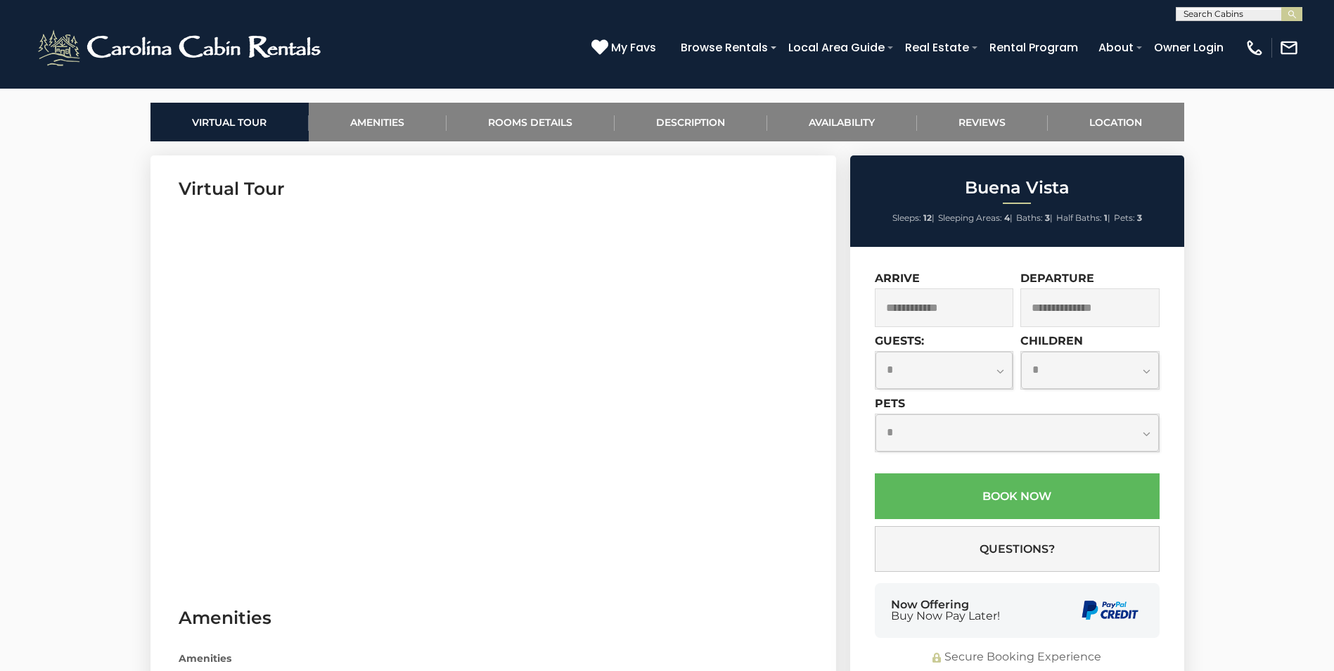
click at [972, 311] on input "text" at bounding box center [944, 307] width 139 height 39
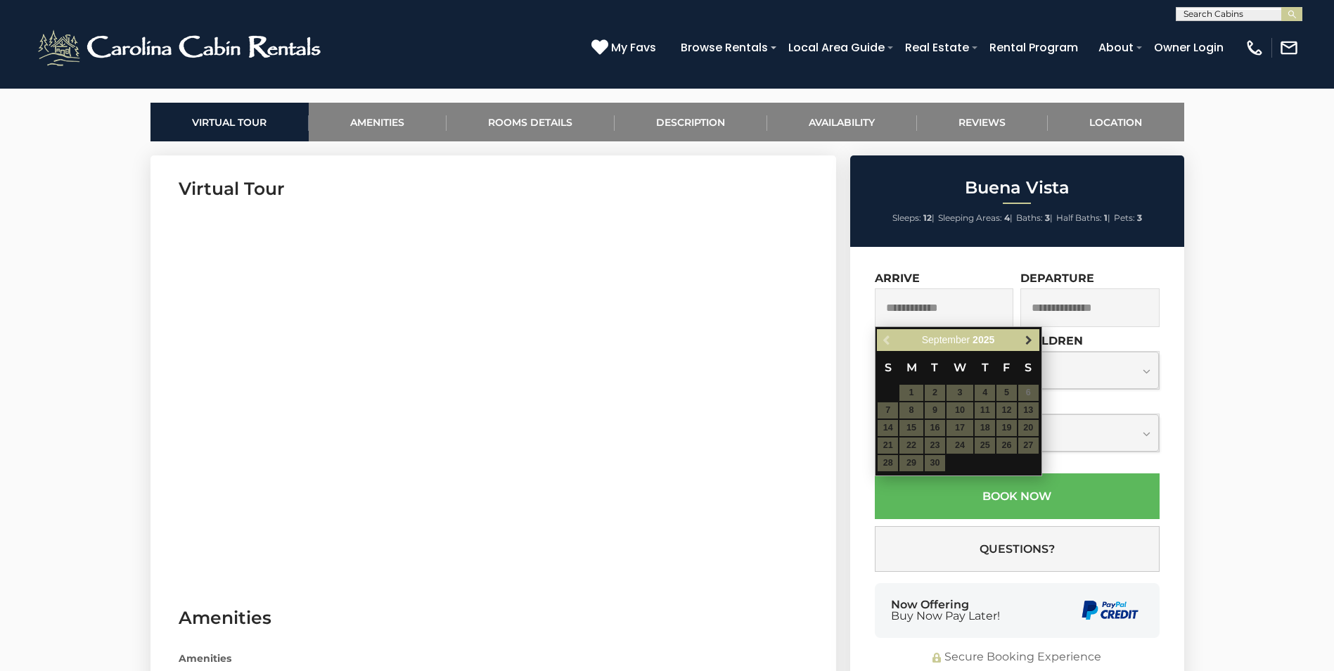
click at [1028, 337] on span "Next" at bounding box center [1028, 340] width 11 height 11
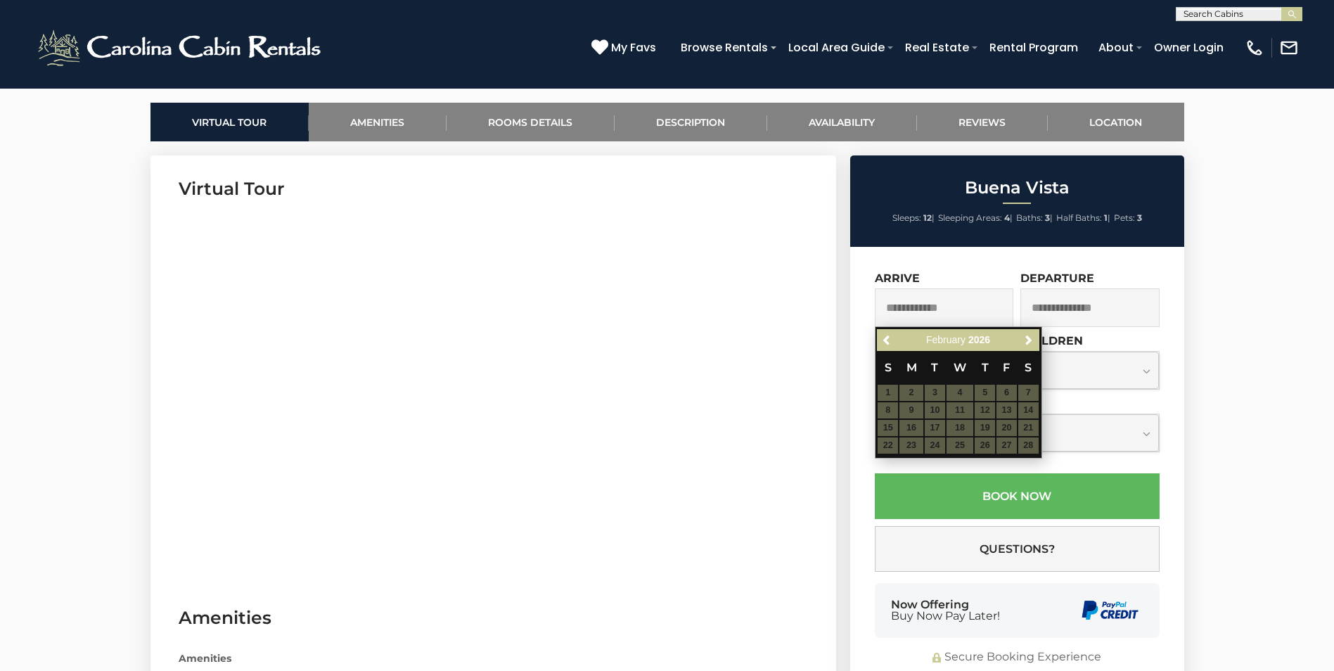
click at [1028, 390] on table "S M T W T F S 1 2 3 4 5 6 7 8 9 10 11 12 13 14 15 16 17 18 19 20 21 22 23 24 25…" at bounding box center [958, 402] width 162 height 103
click at [1033, 341] on span "Next" at bounding box center [1028, 340] width 11 height 11
click at [1028, 340] on span "Next" at bounding box center [1028, 340] width 11 height 11
click at [886, 336] on span "Previous" at bounding box center [887, 340] width 11 height 11
click at [886, 339] on span "Previous" at bounding box center [887, 340] width 11 height 11
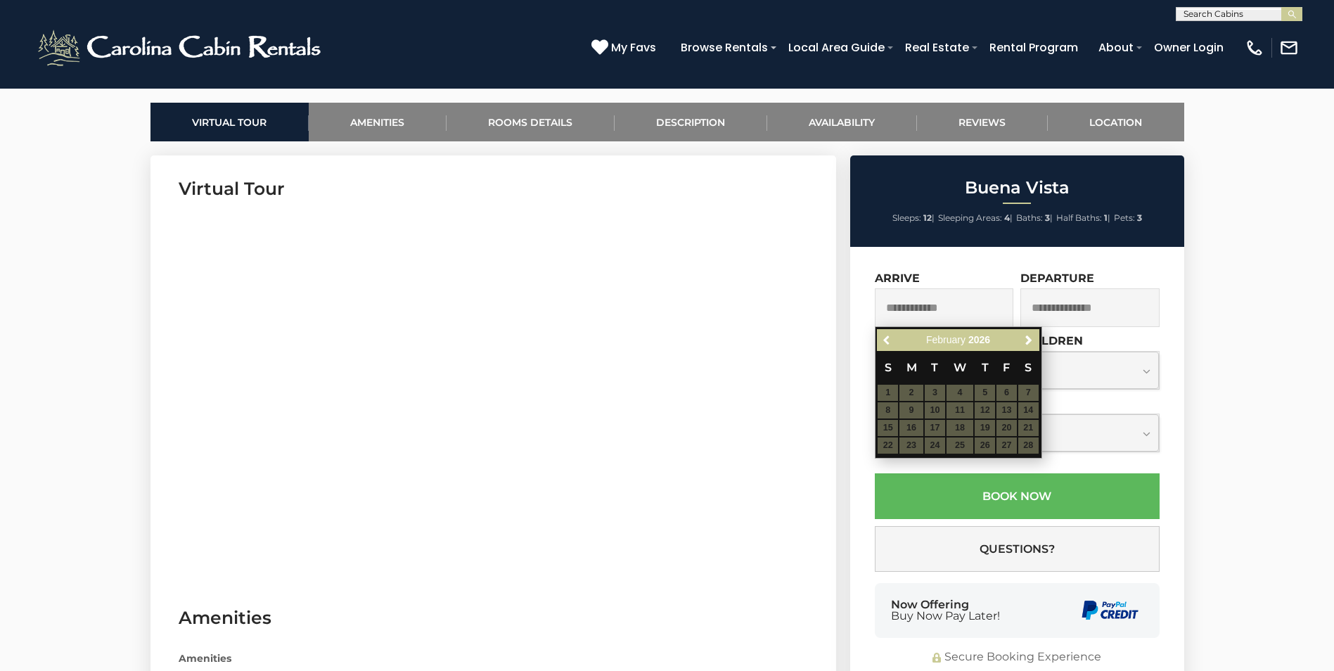
click at [886, 339] on span "Previous" at bounding box center [887, 340] width 11 height 11
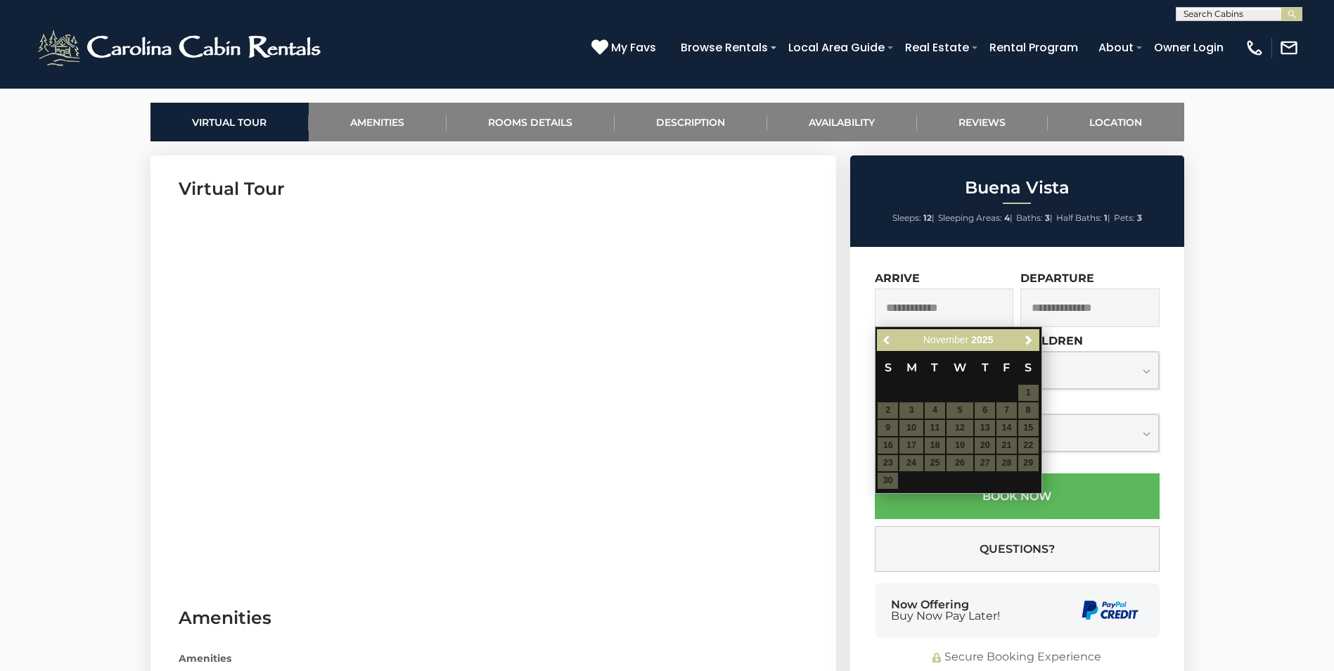
click at [886, 339] on span "Previous" at bounding box center [887, 340] width 11 height 11
click at [1028, 339] on span "Next" at bounding box center [1028, 340] width 11 height 11
click at [1028, 340] on span "Next" at bounding box center [1028, 340] width 11 height 11
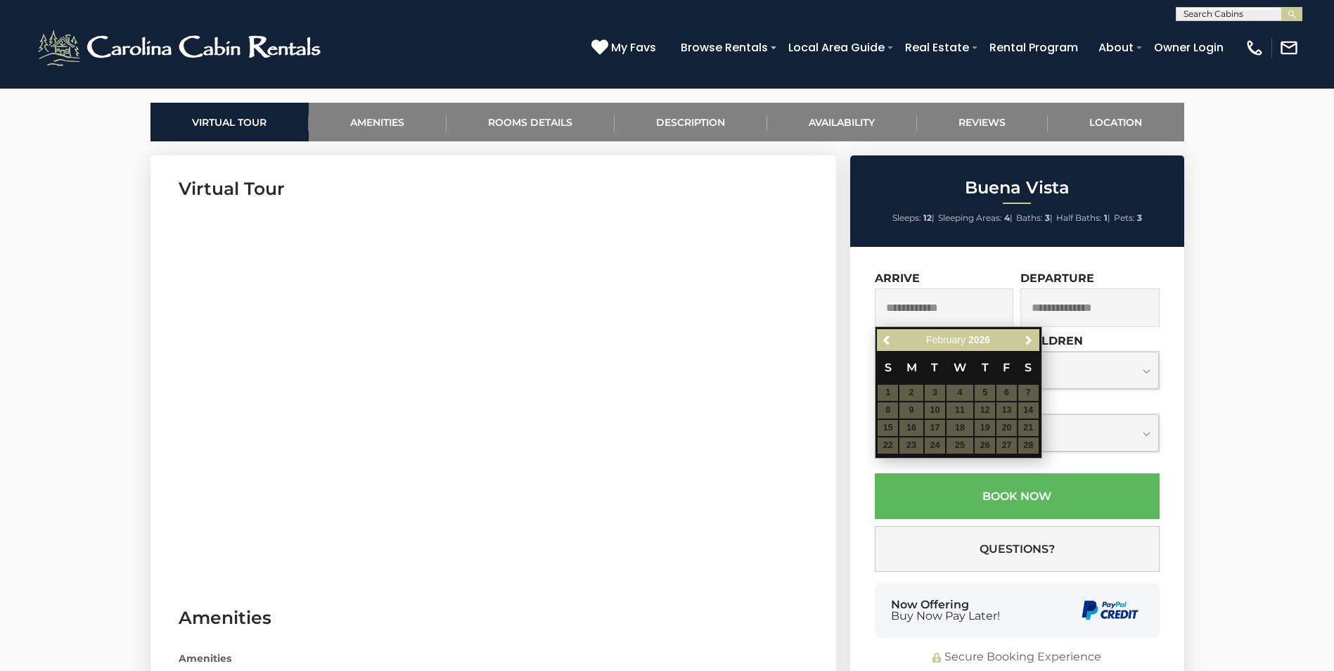
click at [931, 309] on input "text" at bounding box center [944, 307] width 139 height 39
click at [1023, 395] on table "S M T W T F S 1 2 3 4 5 6 7 8 9 10 11 12 13 14 15 16 17 18 19 20 21 22 23 24 25…" at bounding box center [958, 402] width 162 height 103
click at [1025, 410] on table "S M T W T F S 1 2 3 4 5 6 7 8 9 10 11 12 13 14 15 16 17 18 19 20 21 22 23 24 25…" at bounding box center [958, 402] width 162 height 103
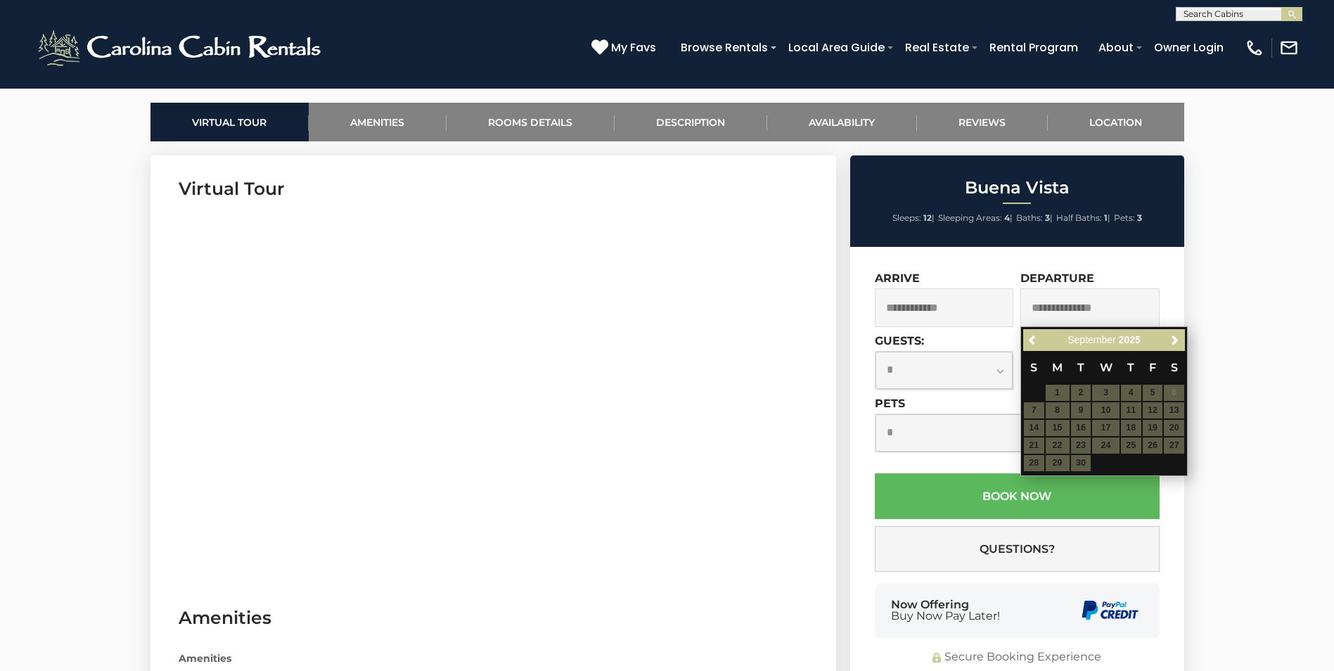
click at [1094, 302] on input "text" at bounding box center [1090, 307] width 139 height 39
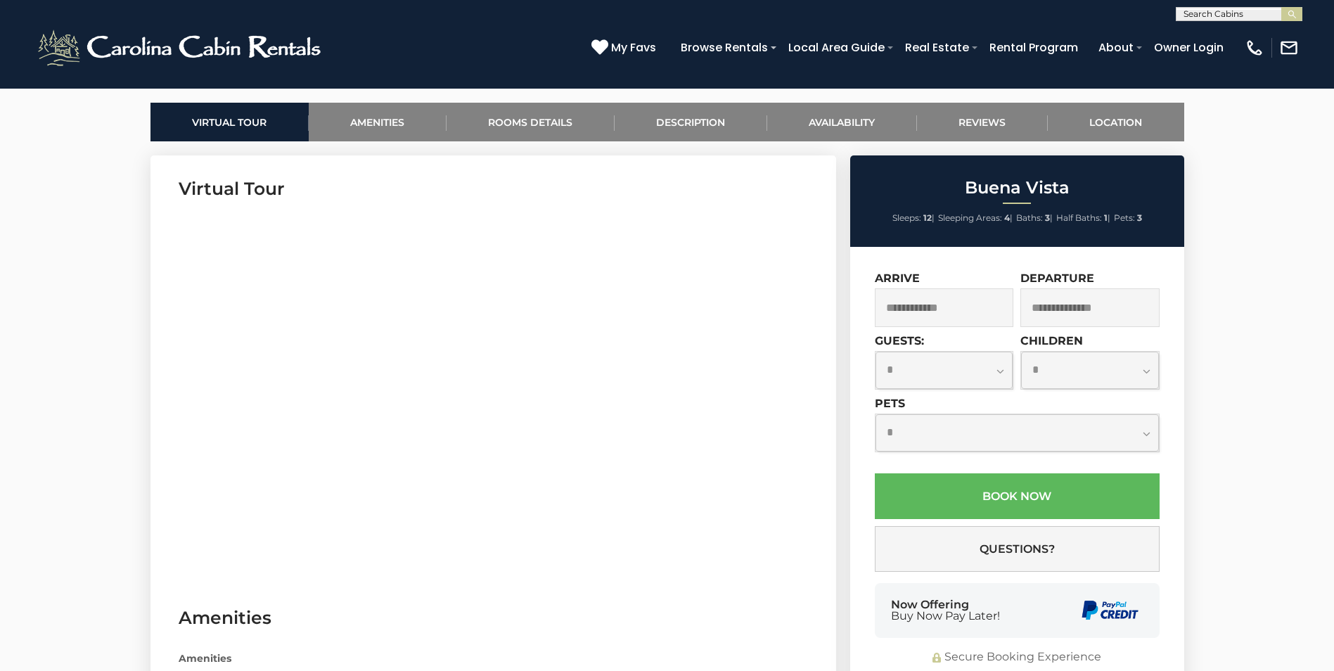
click at [904, 299] on input "text" at bounding box center [944, 307] width 139 height 39
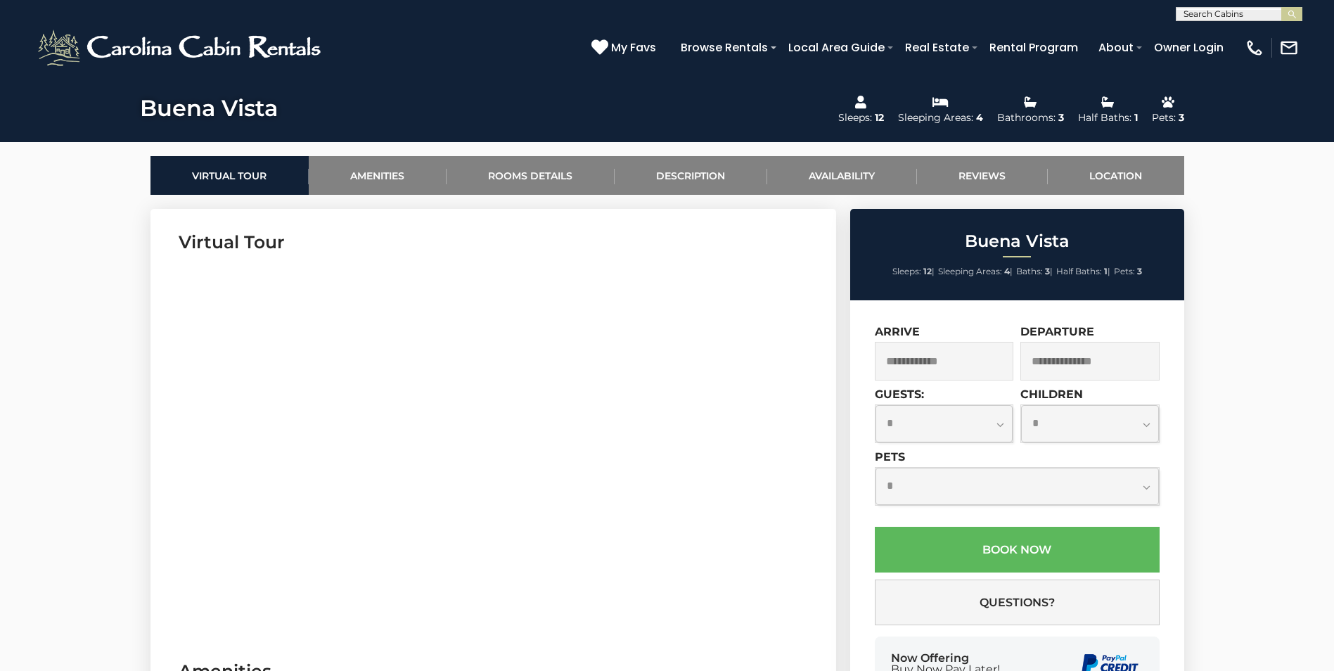
scroll to position [557, 0]
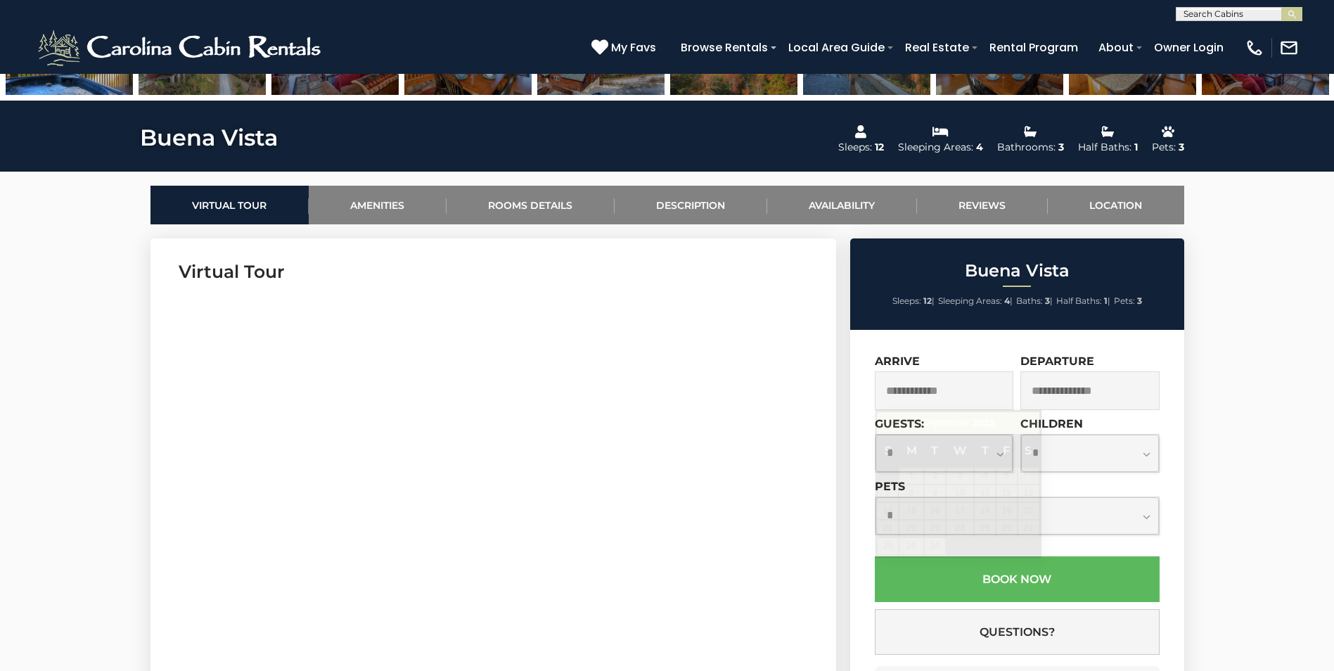
click at [957, 393] on input "text" at bounding box center [944, 390] width 139 height 39
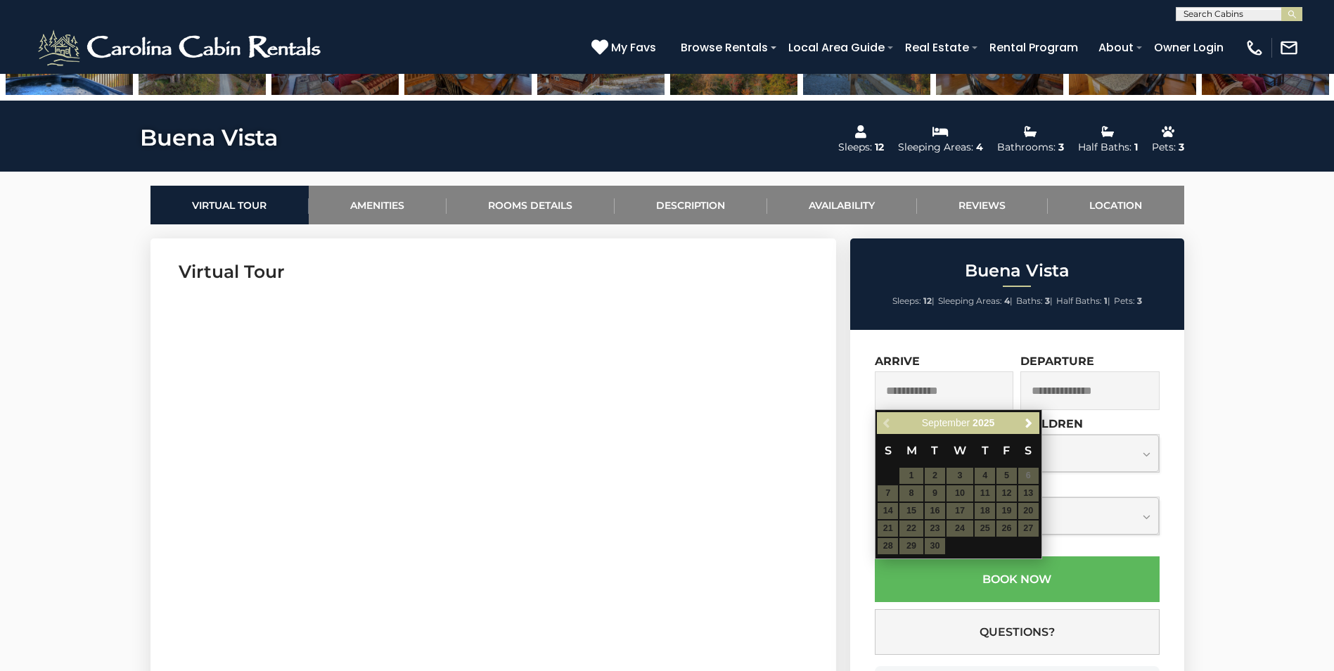
click at [957, 393] on input "text" at bounding box center [944, 390] width 139 height 39
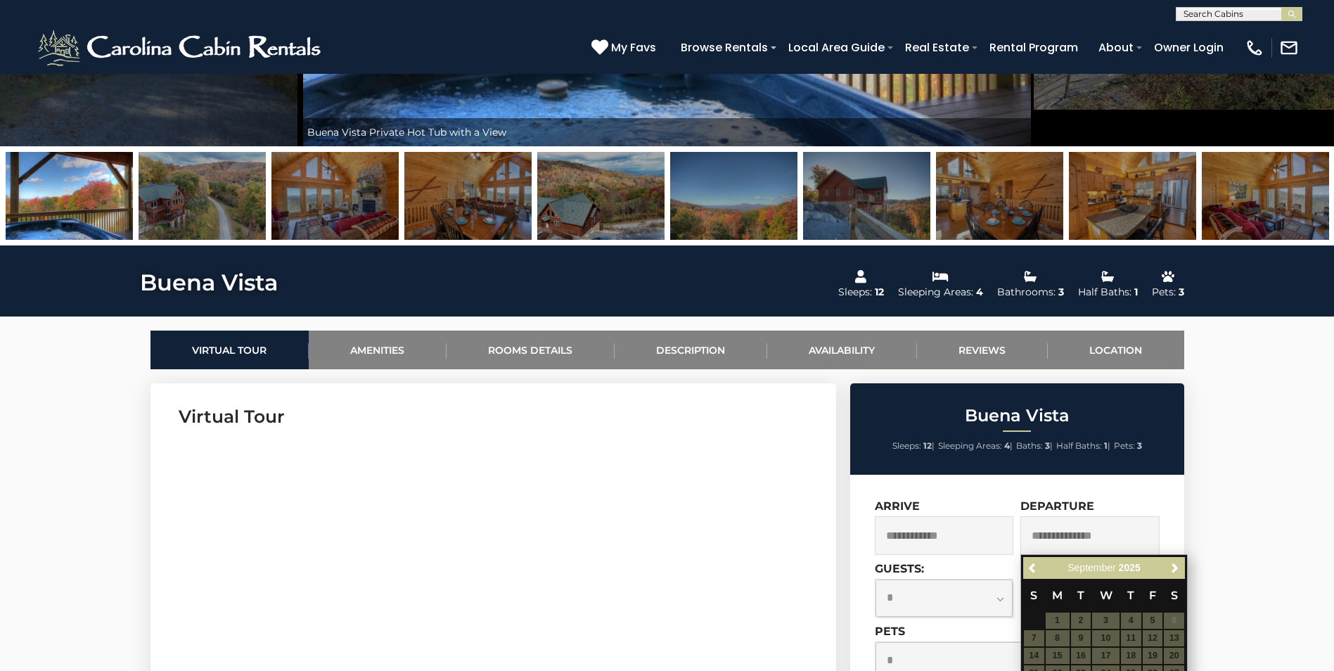
scroll to position [402, 0]
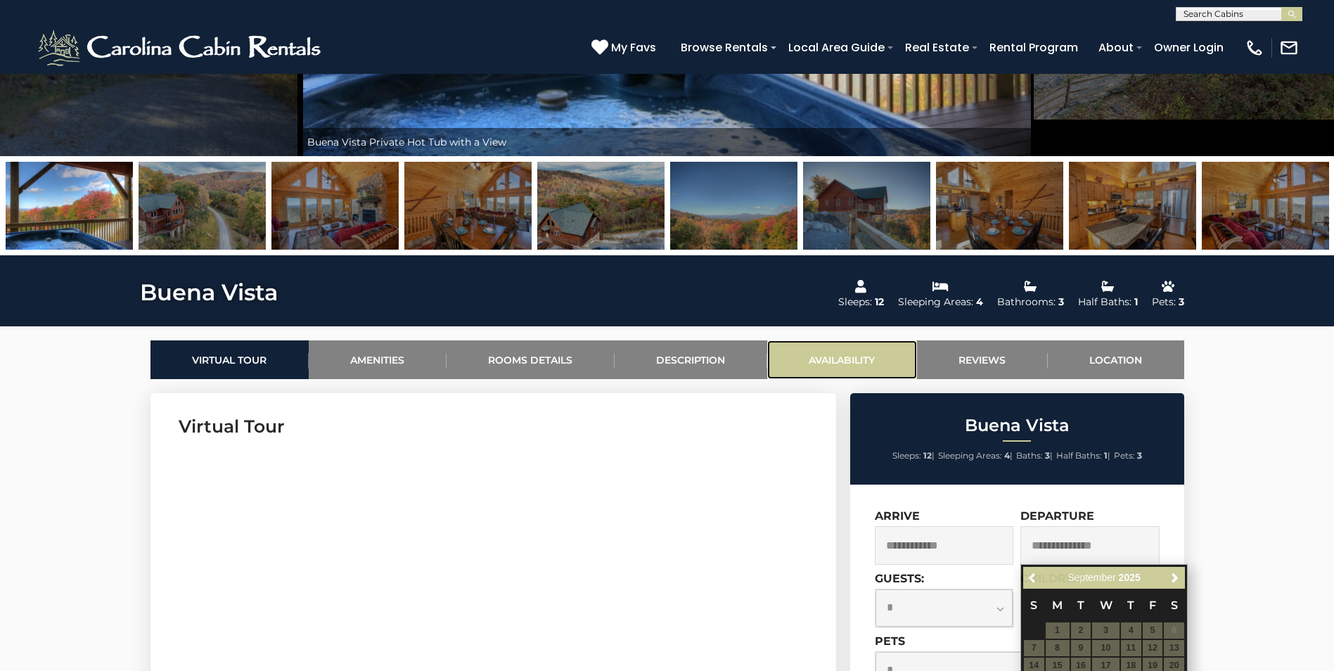
click at [841, 356] on link "Availability" at bounding box center [842, 359] width 150 height 39
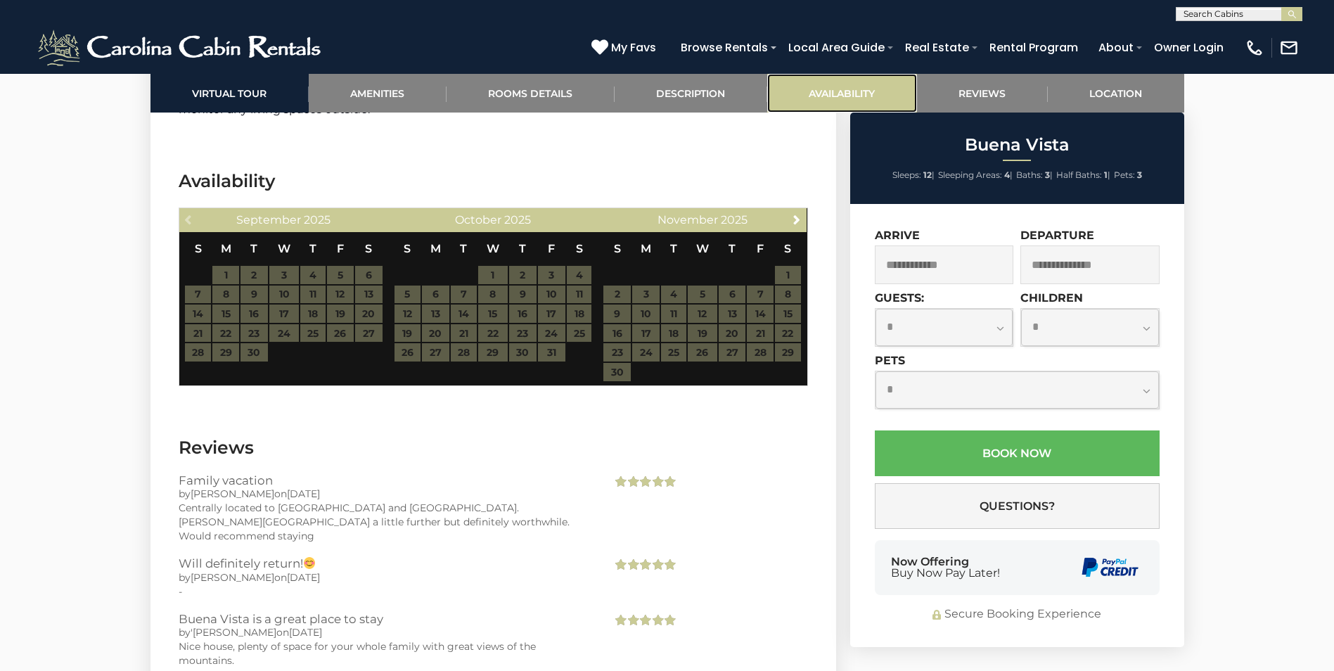
scroll to position [2963, 0]
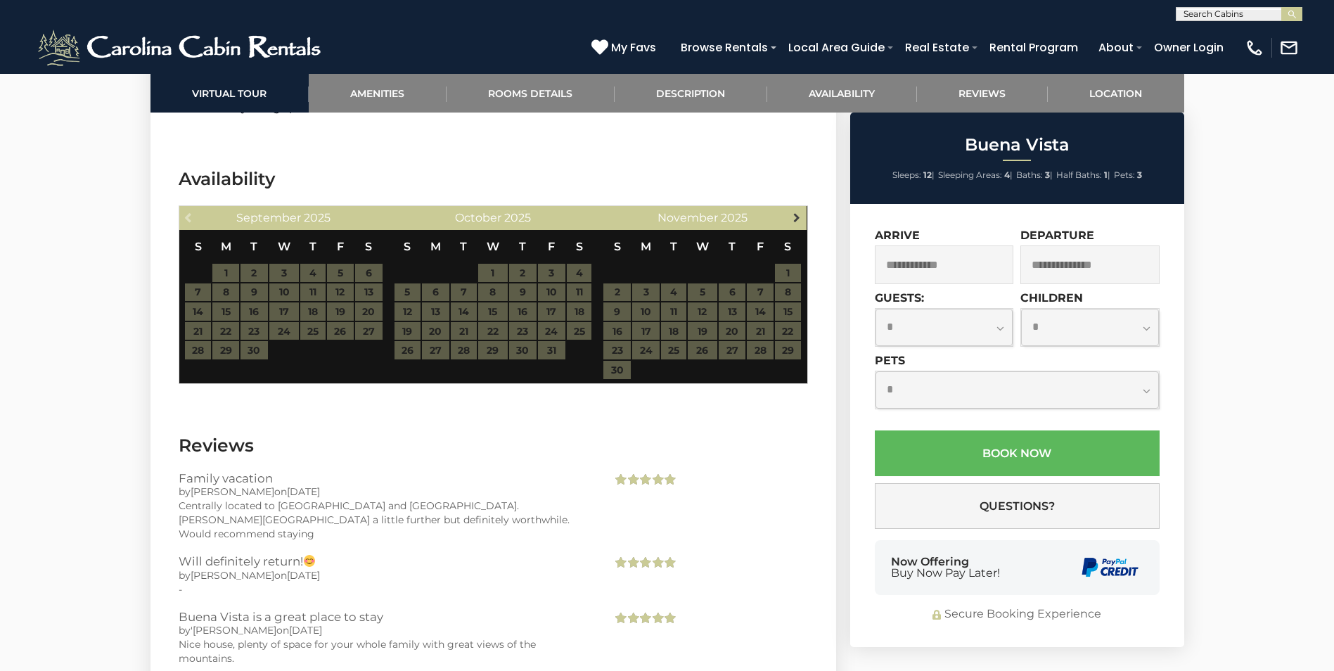
click at [796, 212] on span "Next" at bounding box center [796, 217] width 11 height 11
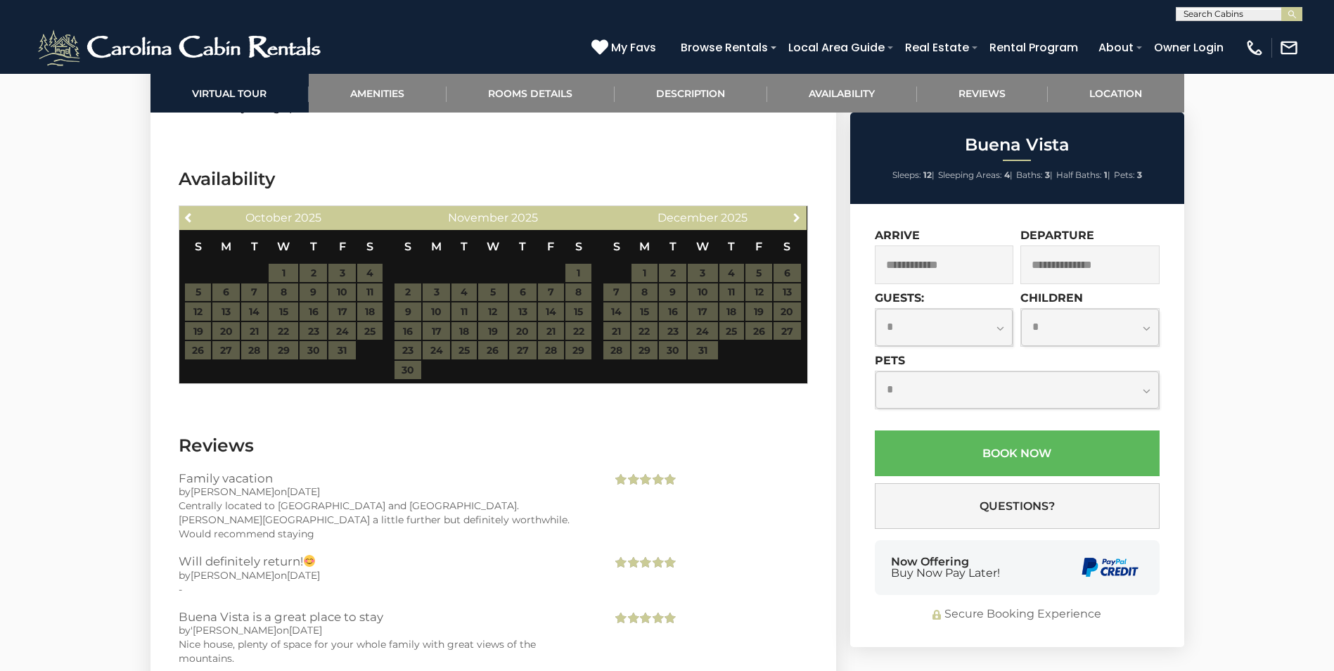
click at [796, 212] on span "Next" at bounding box center [796, 217] width 11 height 11
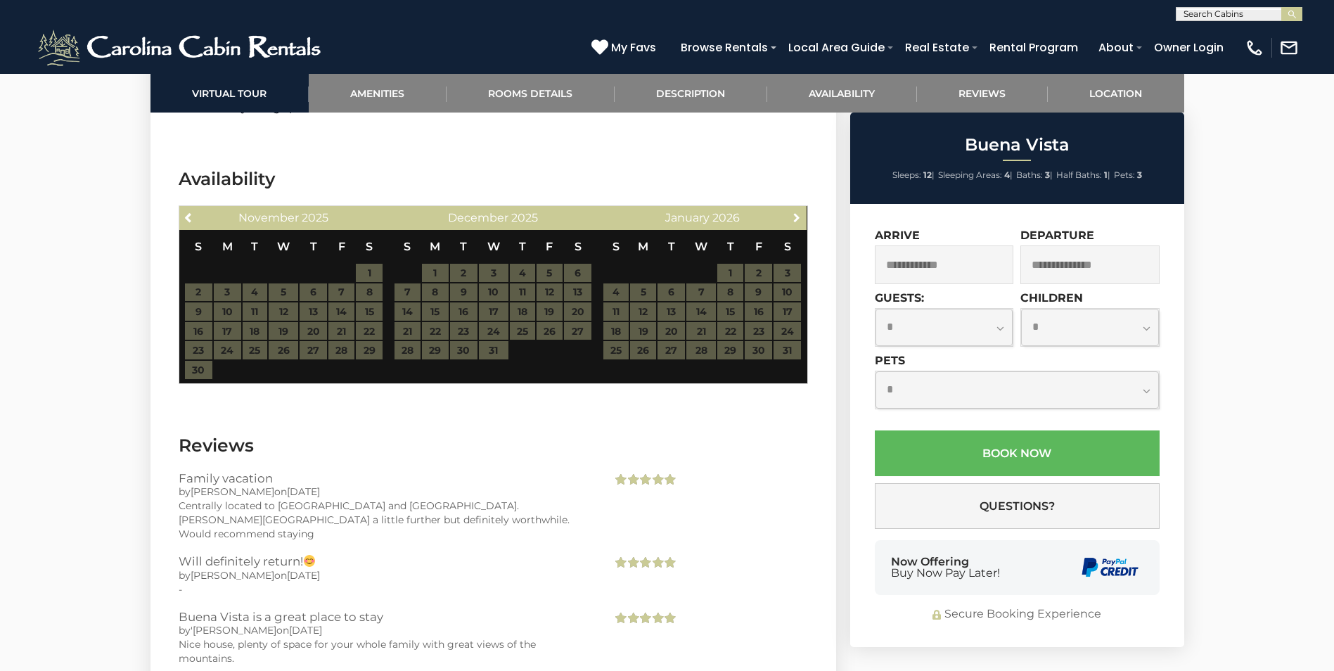
click at [796, 212] on span "Next" at bounding box center [796, 217] width 11 height 11
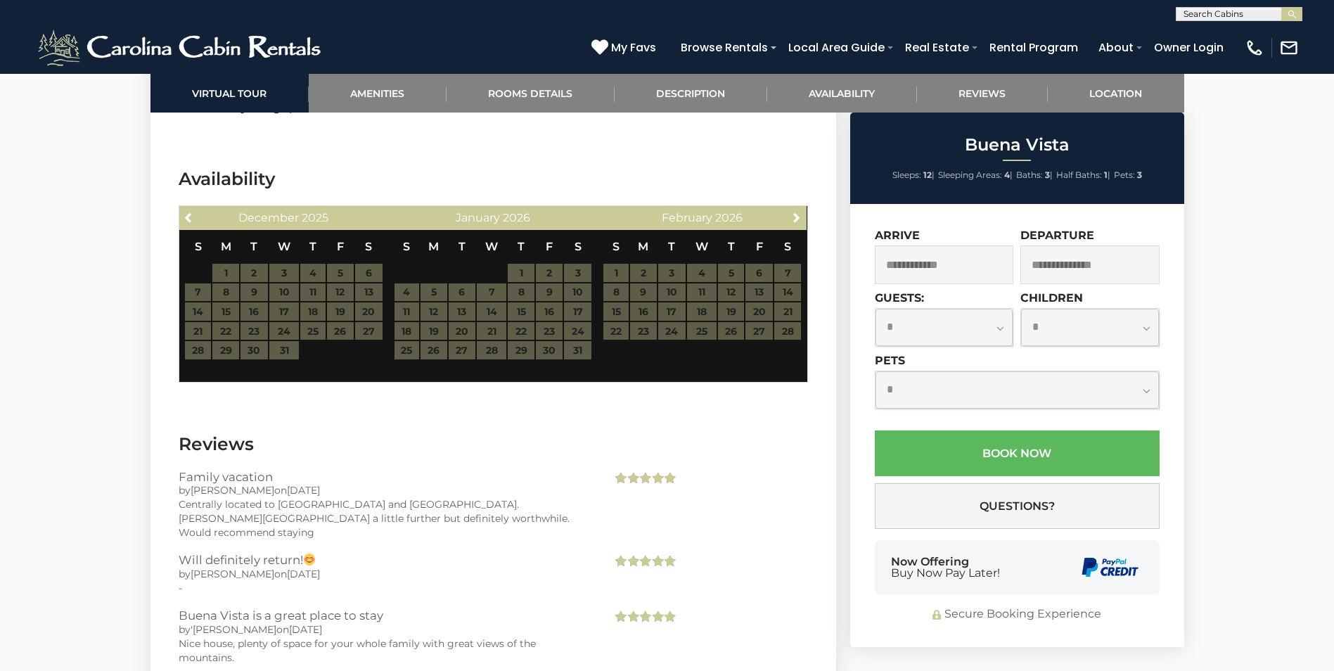
click at [778, 240] on table "S M T W T F S 1 2 3 4 5 6 7 8 9 10 11 12 13 14 15 16 17 18 19 20 21 22 23 24 25…" at bounding box center [702, 292] width 199 height 125
click at [796, 212] on span "Next" at bounding box center [796, 217] width 11 height 11
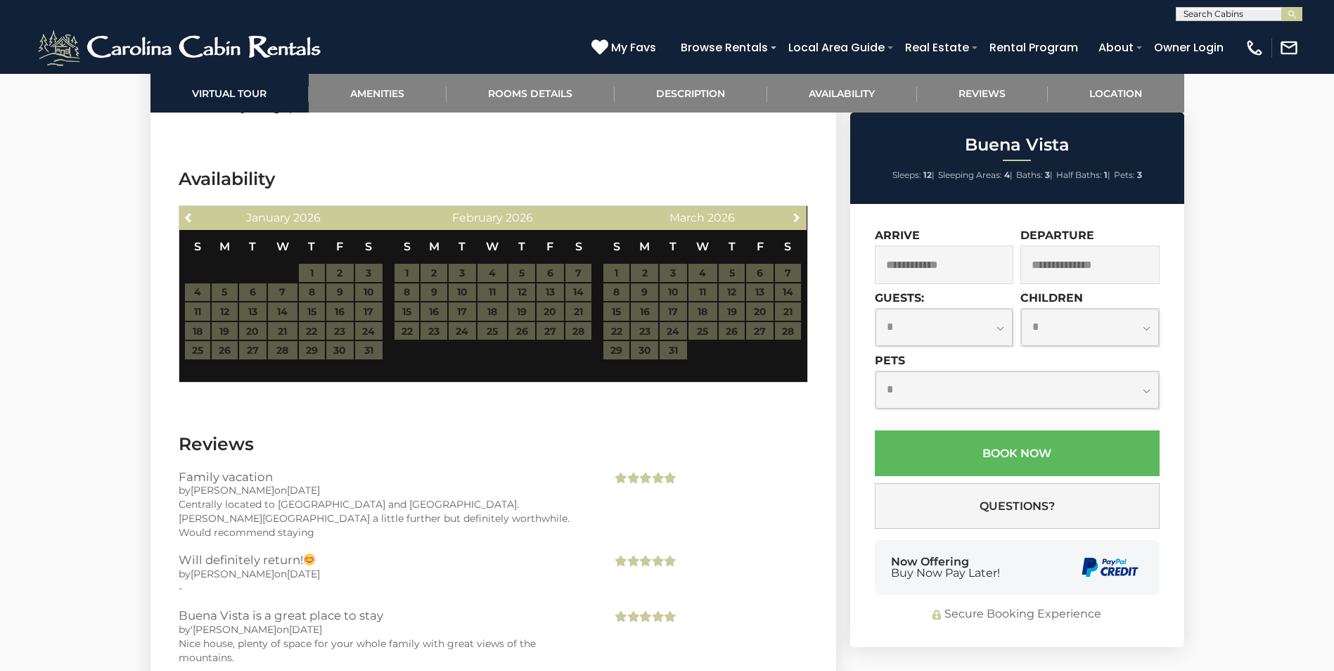
click at [796, 212] on span "Next" at bounding box center [796, 217] width 11 height 11
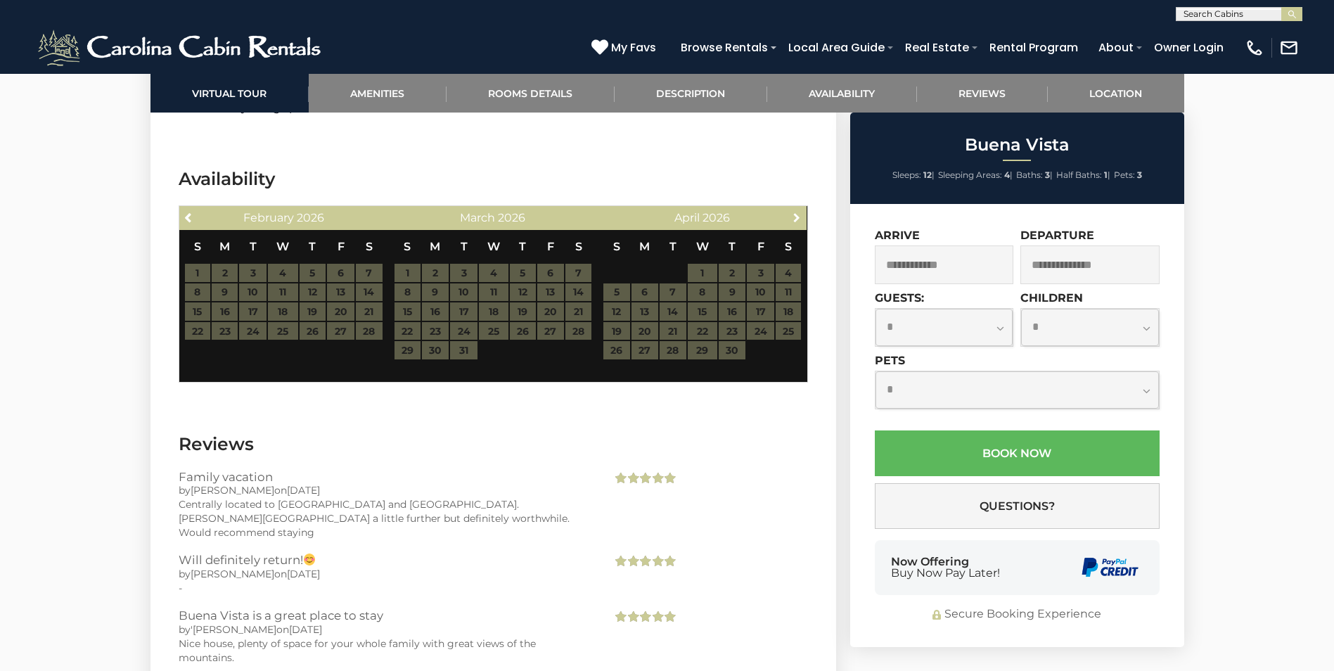
click at [796, 212] on span "Next" at bounding box center [796, 217] width 11 height 11
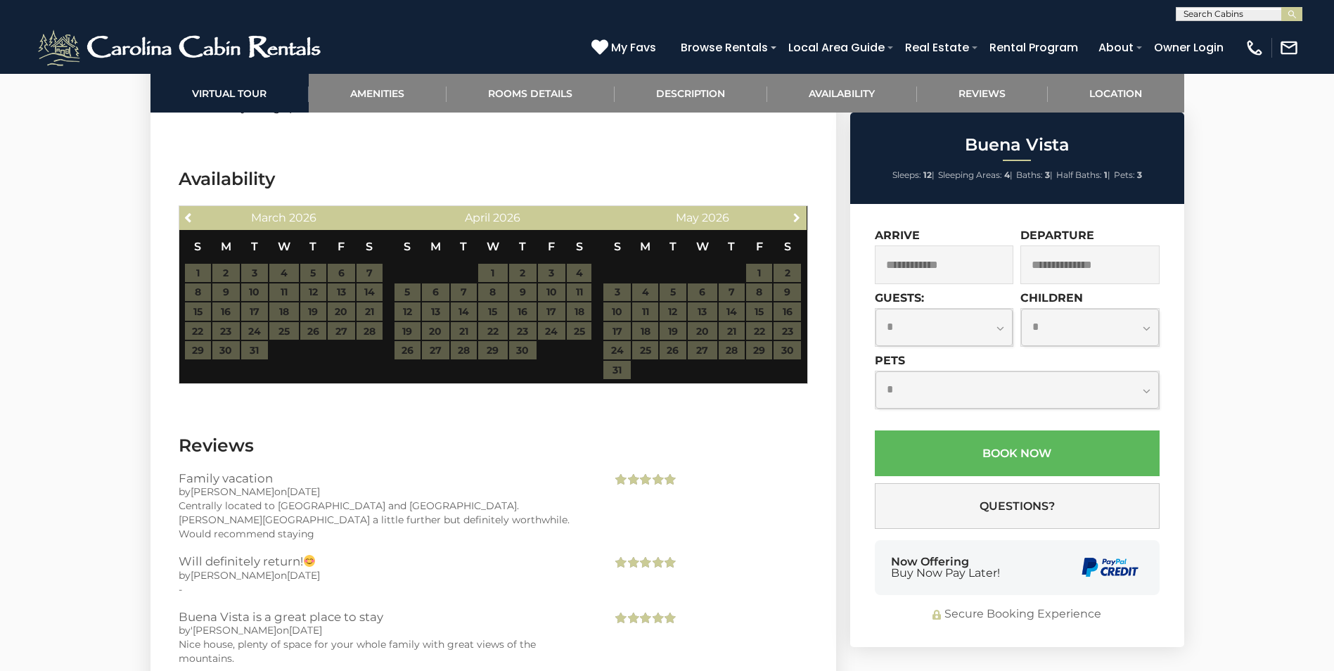
click at [796, 212] on span "Next" at bounding box center [796, 217] width 11 height 11
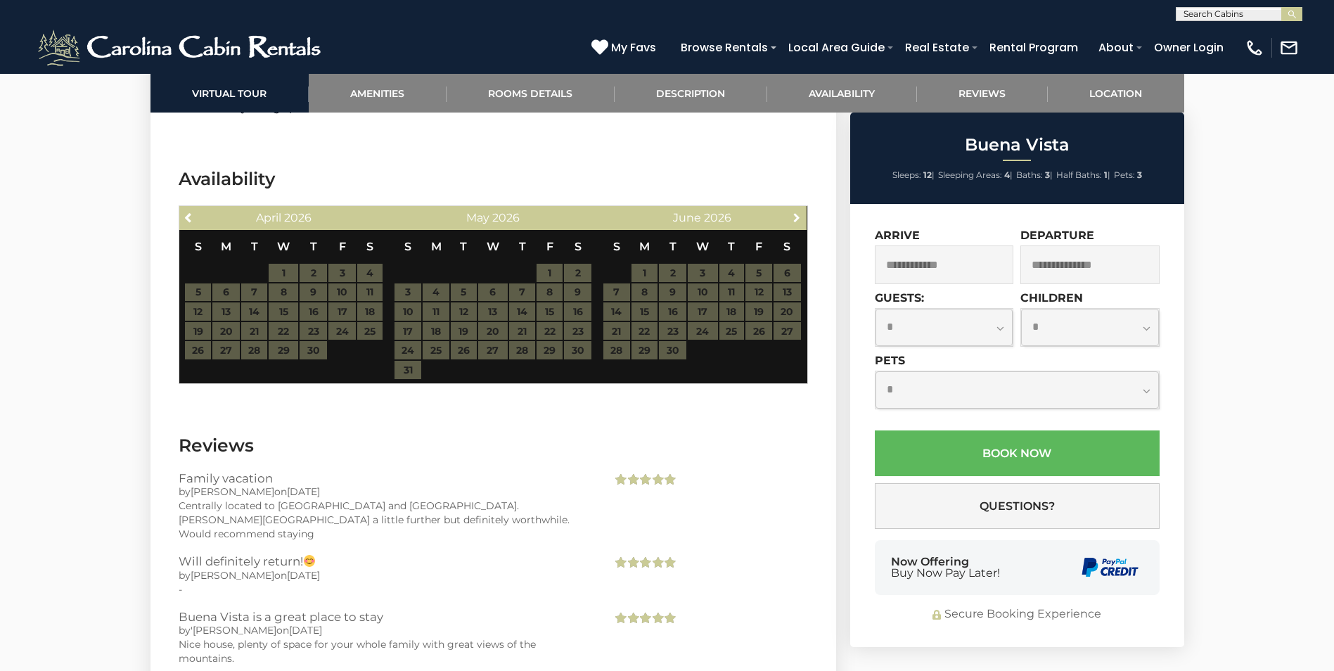
click at [796, 212] on span "Next" at bounding box center [796, 217] width 11 height 11
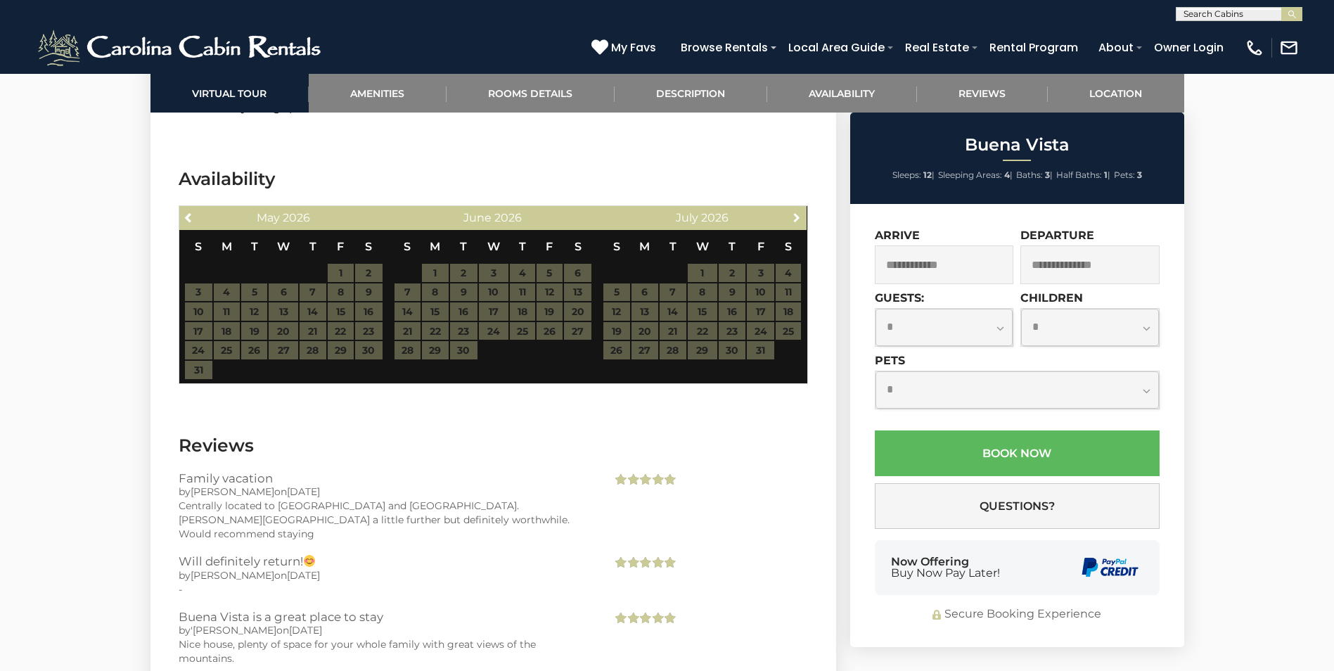
click at [796, 212] on span "Next" at bounding box center [796, 217] width 11 height 11
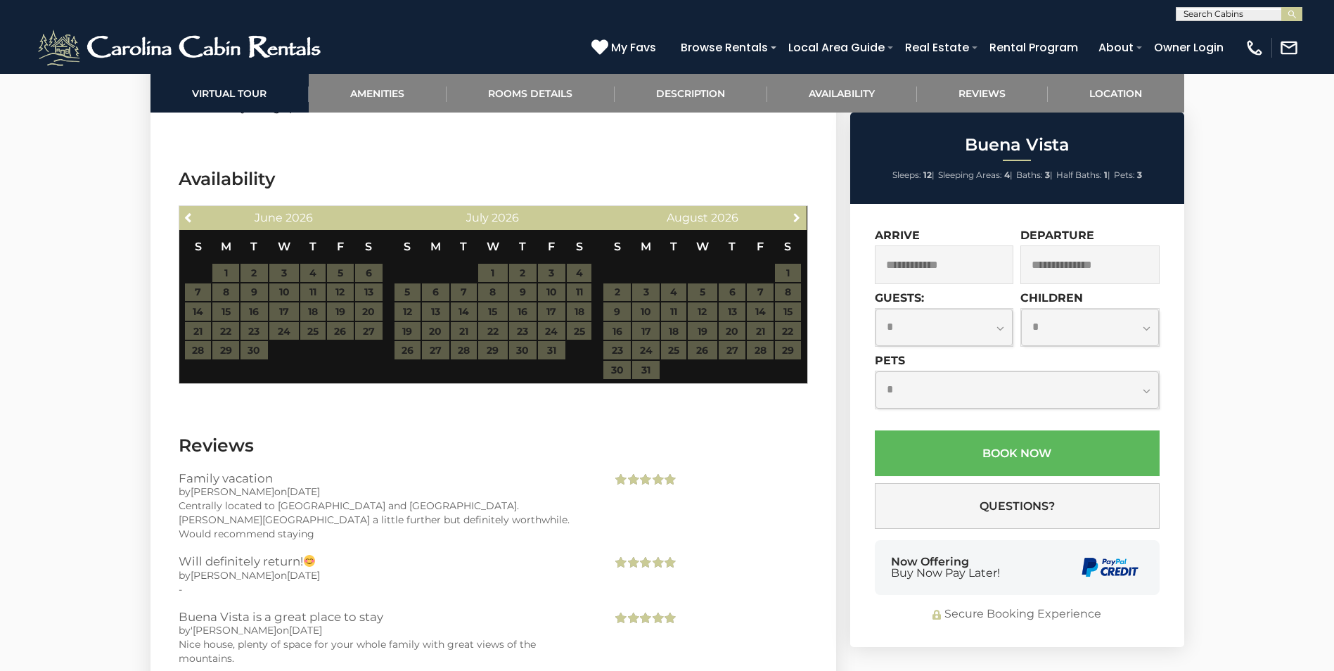
click at [796, 212] on span "Next" at bounding box center [796, 217] width 11 height 11
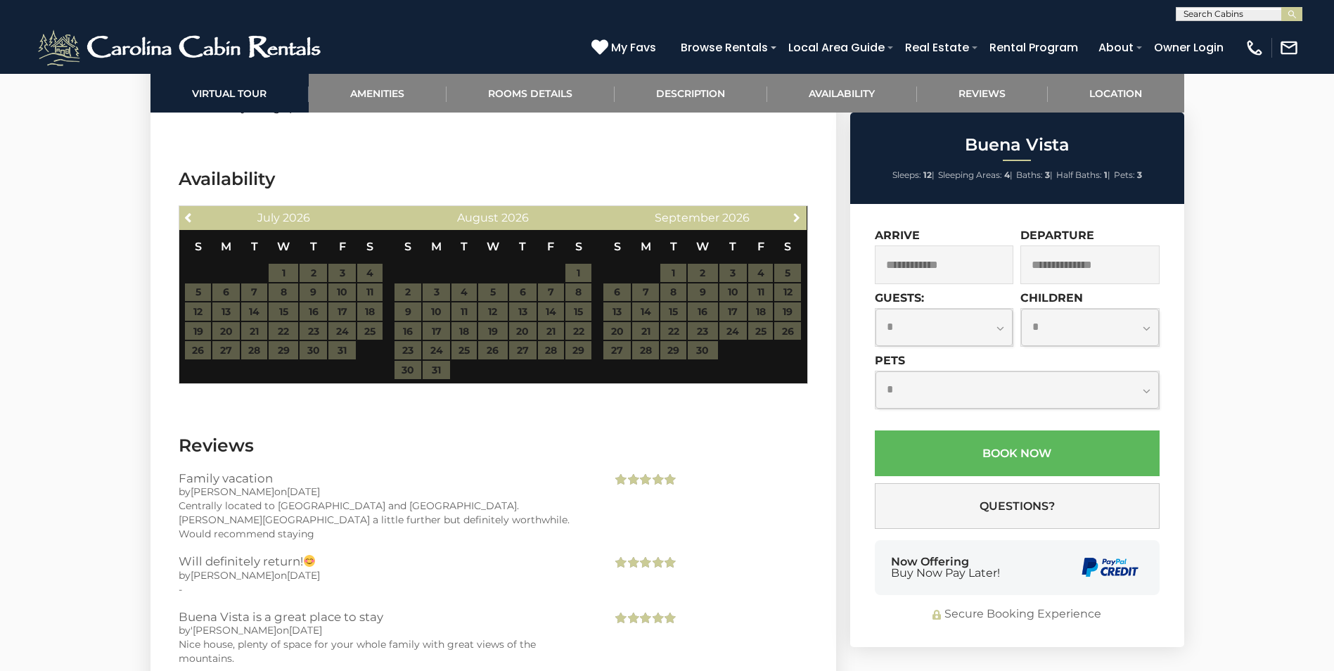
click at [796, 212] on span "Next" at bounding box center [796, 217] width 11 height 11
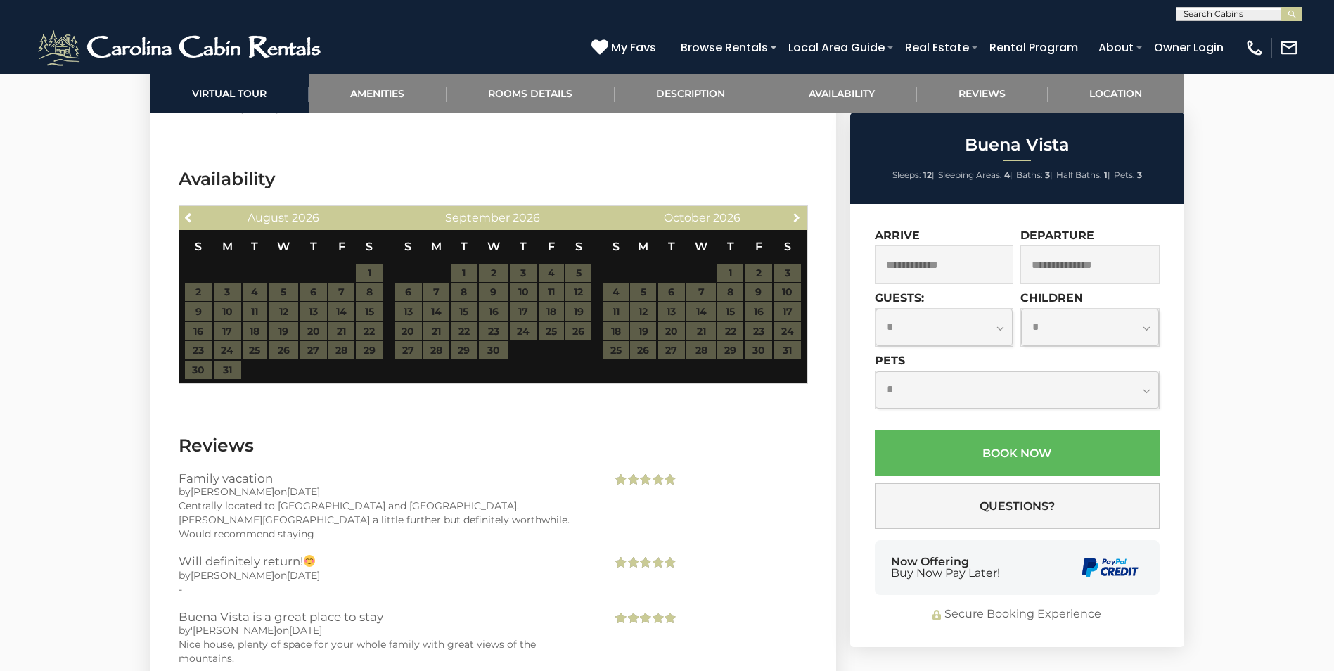
click at [796, 212] on span "Next" at bounding box center [796, 217] width 11 height 11
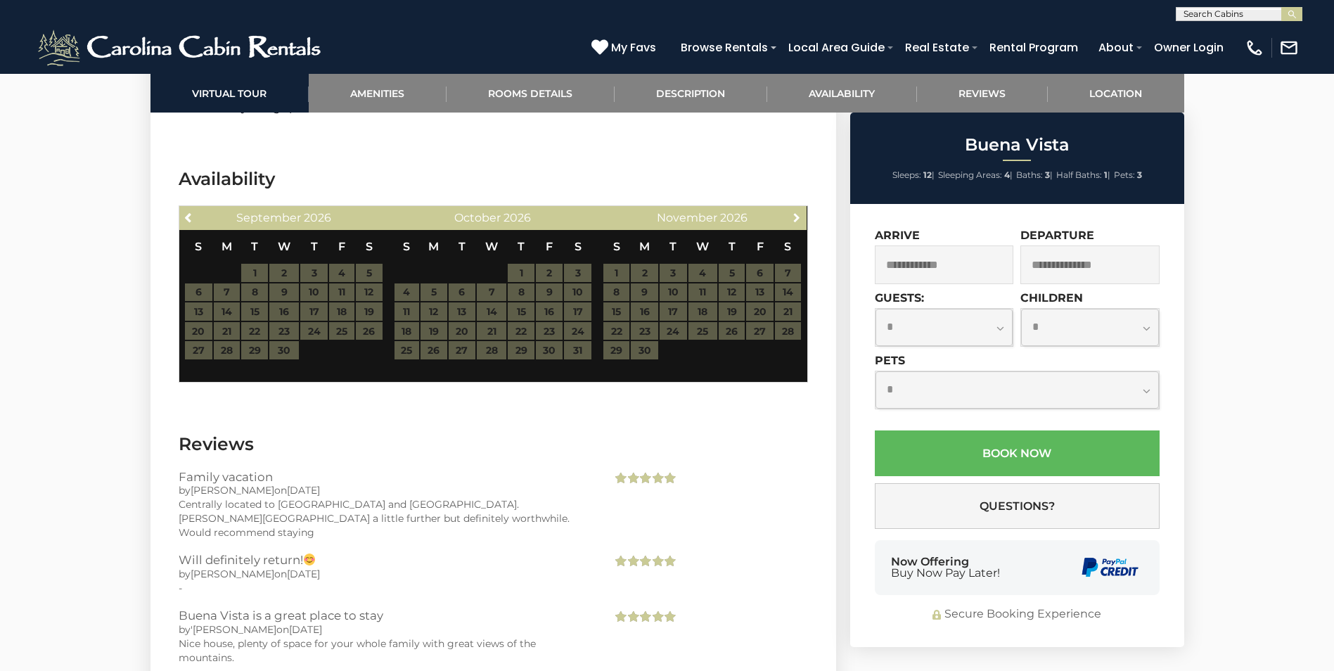
click at [796, 212] on span "Next" at bounding box center [796, 217] width 11 height 11
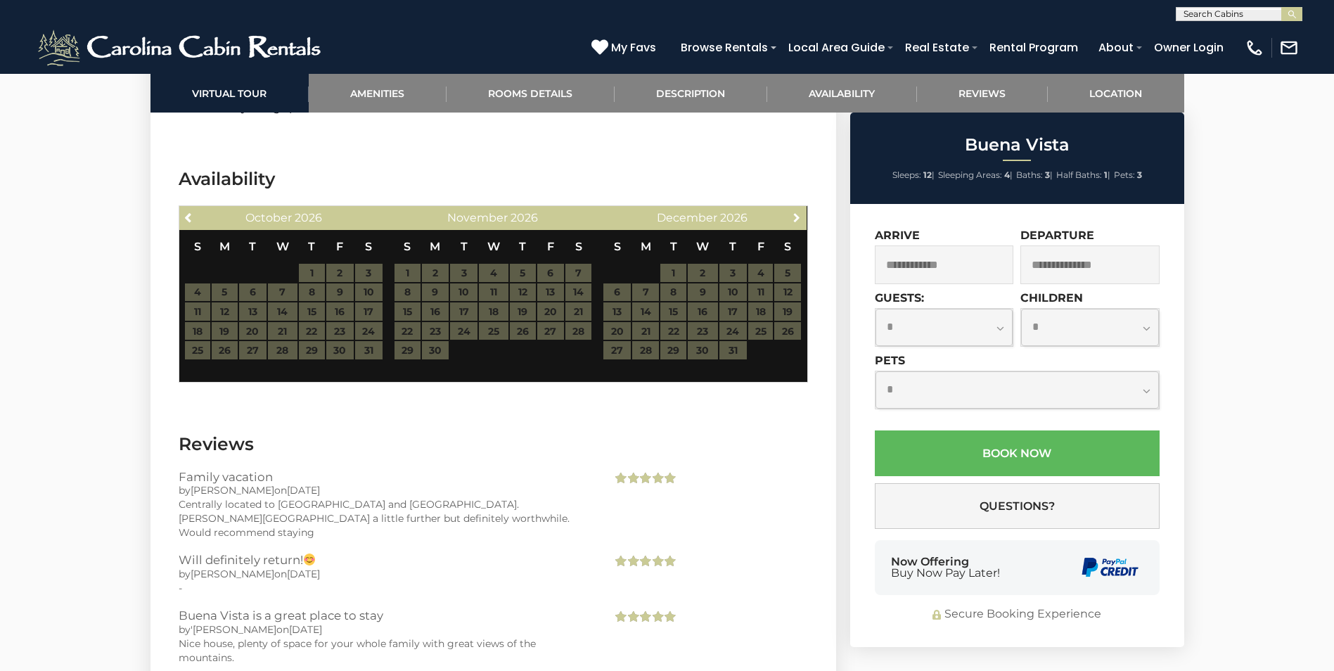
click at [796, 212] on span "Next" at bounding box center [796, 217] width 11 height 11
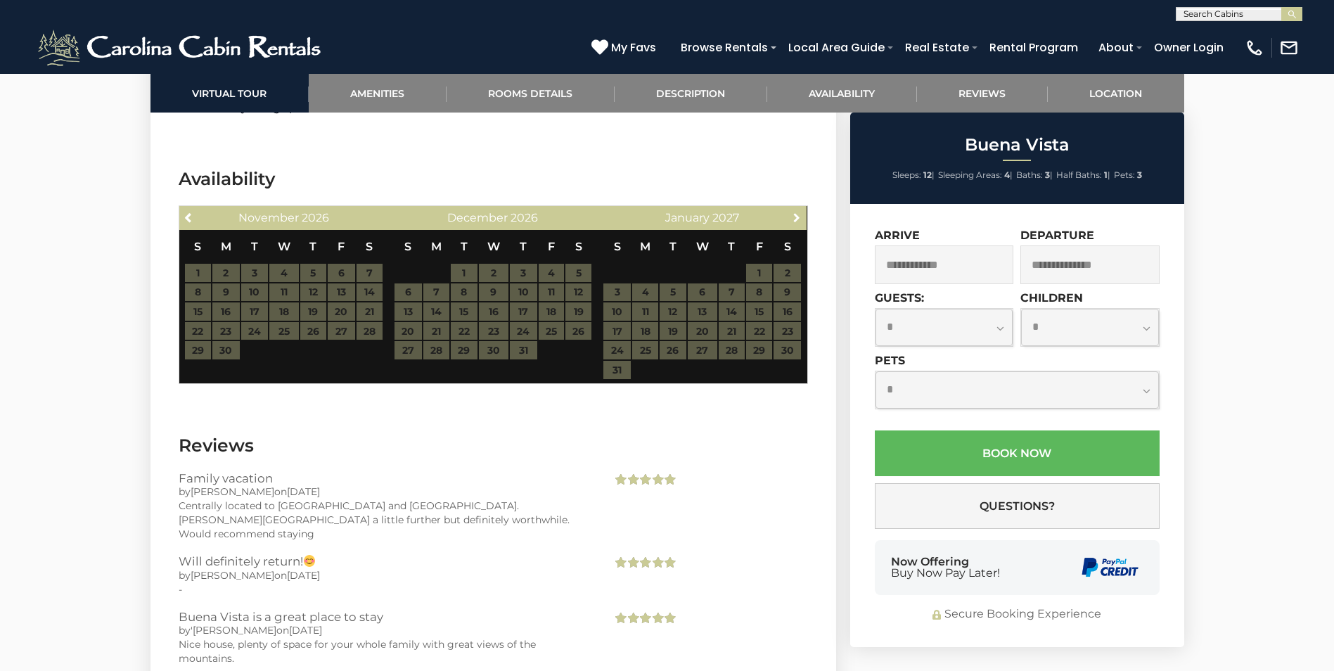
click at [796, 212] on span "Next" at bounding box center [796, 217] width 11 height 11
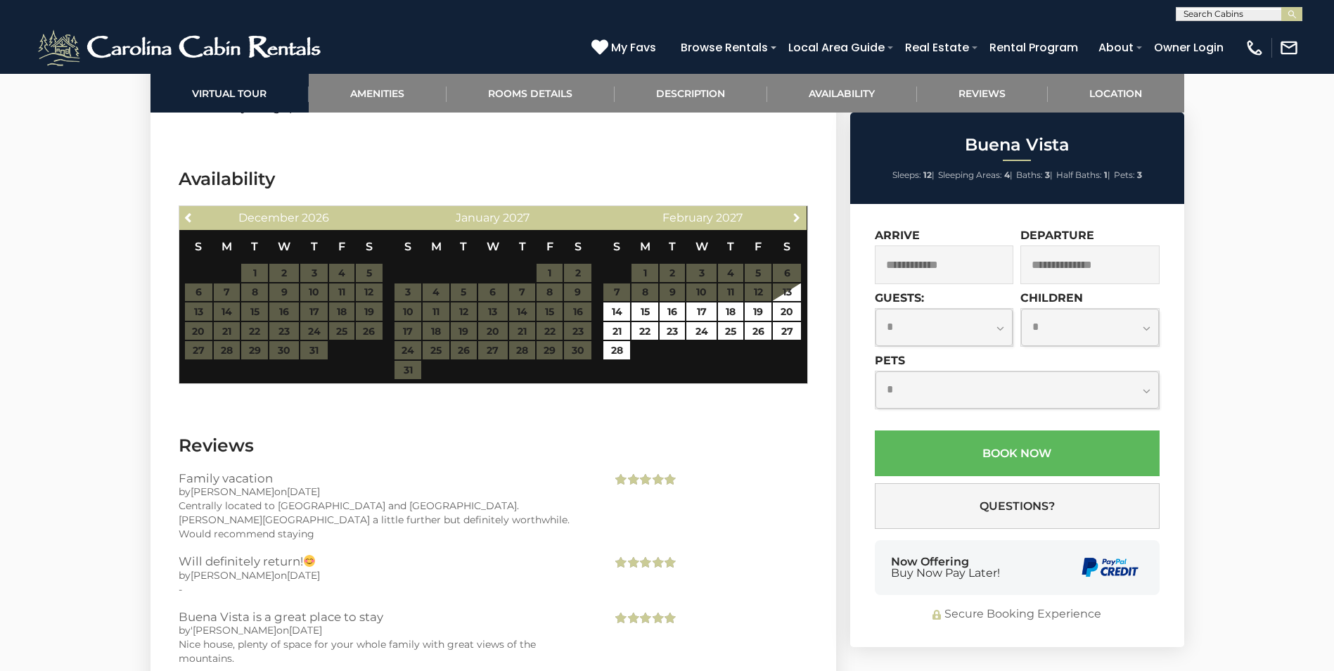
click at [796, 212] on span "Next" at bounding box center [796, 217] width 11 height 11
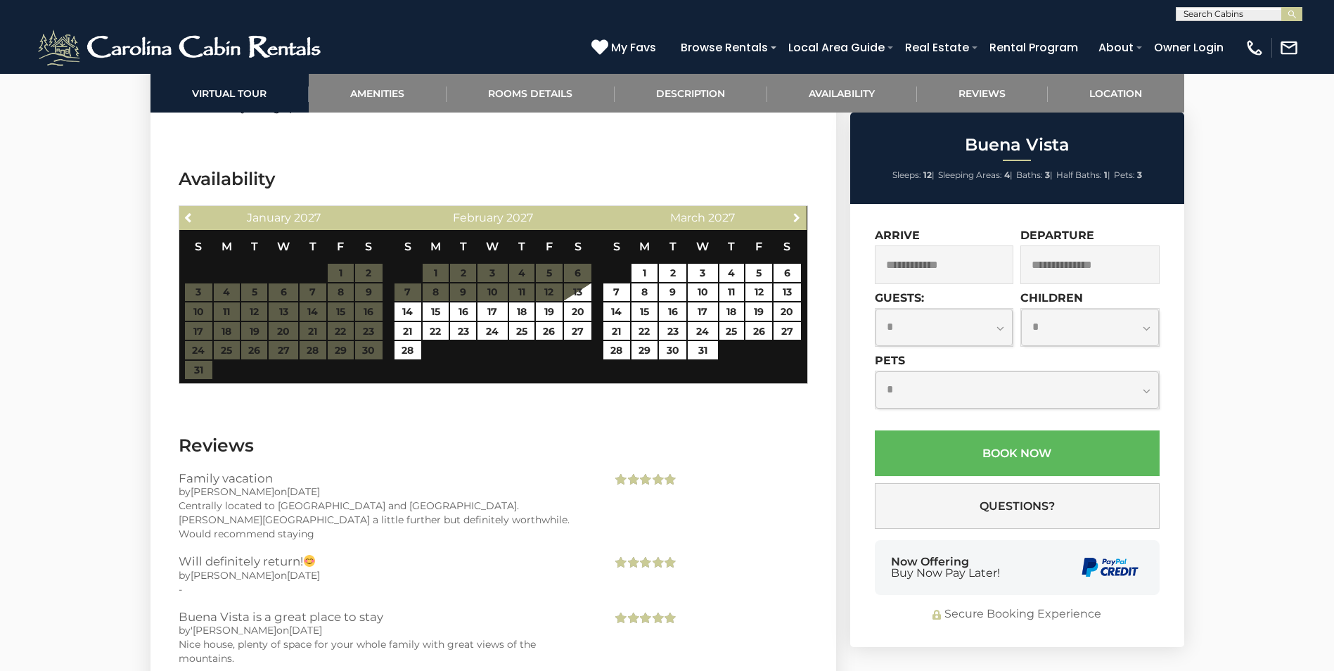
click at [796, 212] on span "Next" at bounding box center [796, 217] width 11 height 11
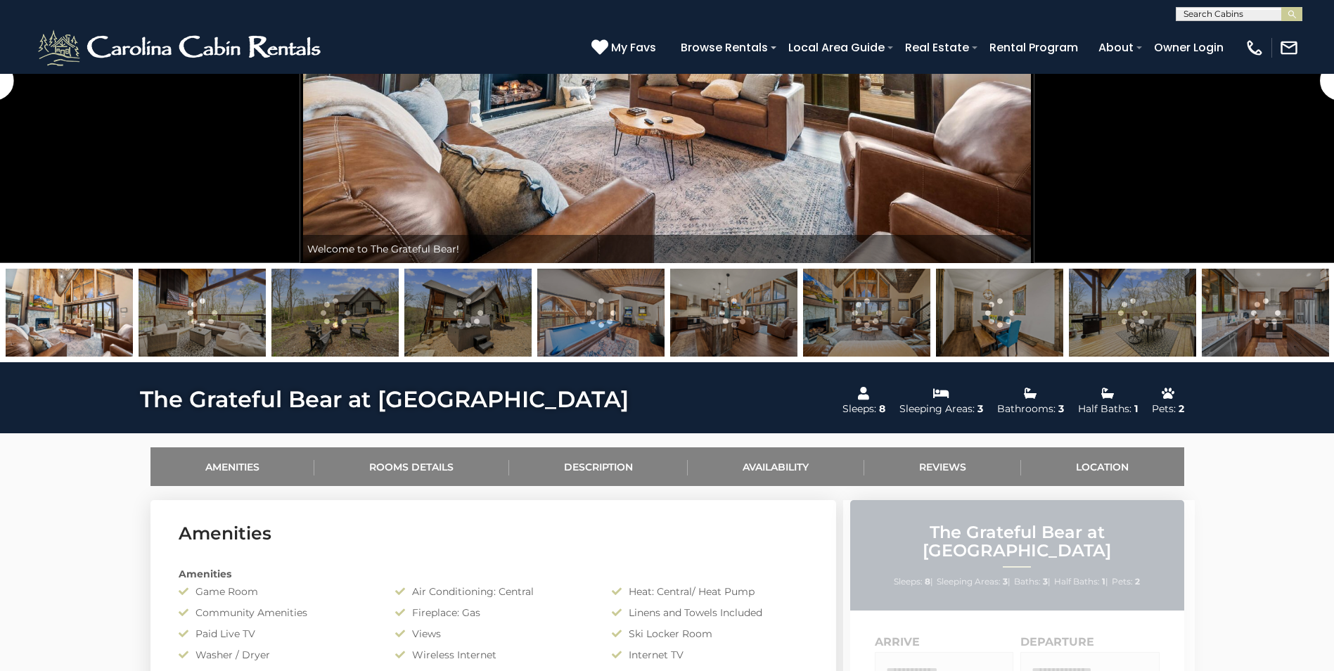
scroll to position [759, 0]
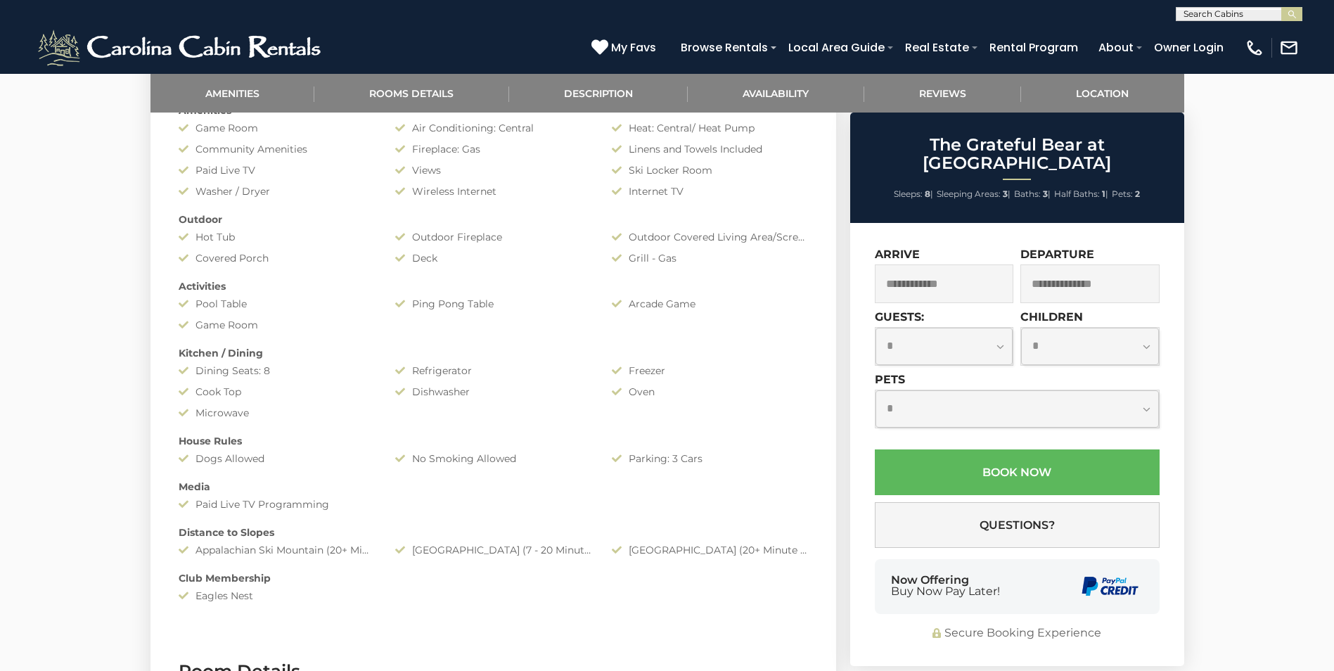
click at [964, 264] on input "text" at bounding box center [944, 283] width 139 height 39
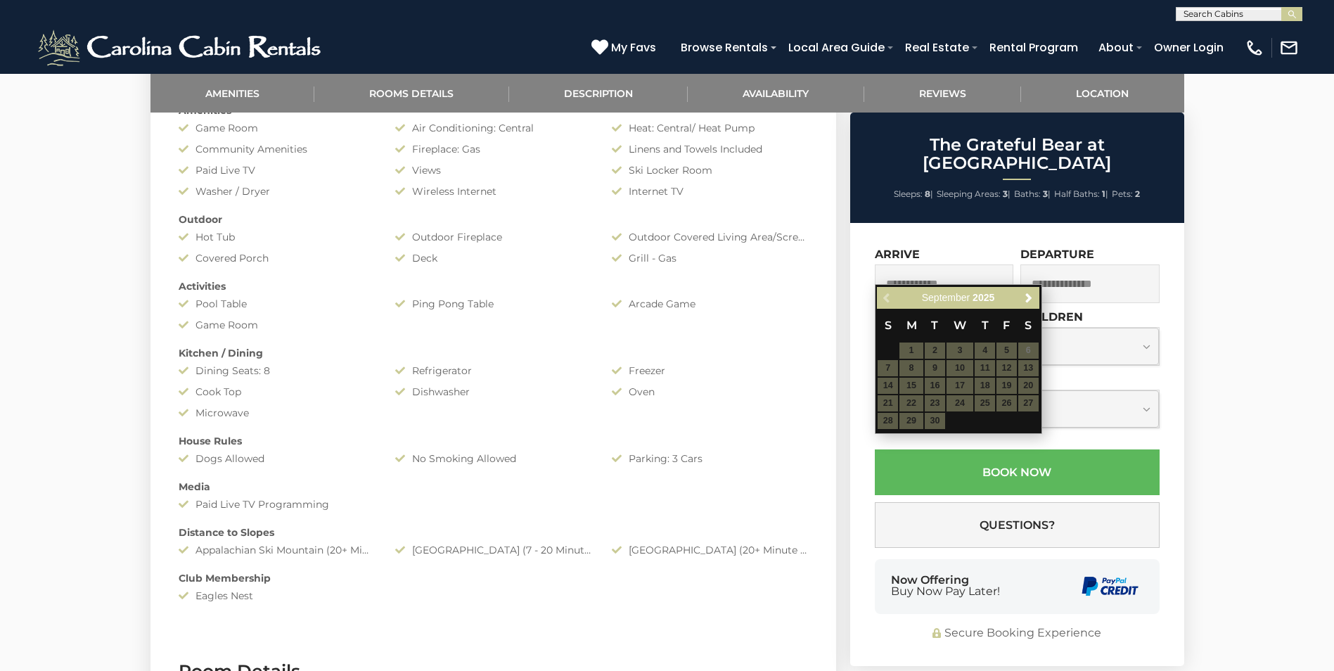
click at [978, 367] on table "S M T W T F S 1 2 3 4 5 6 7 8 9 10 11 12 13 14 15 16 17 18 19 20 21 22 23 24 25…" at bounding box center [958, 369] width 162 height 121
click at [1028, 291] on link "Next" at bounding box center [1030, 298] width 18 height 18
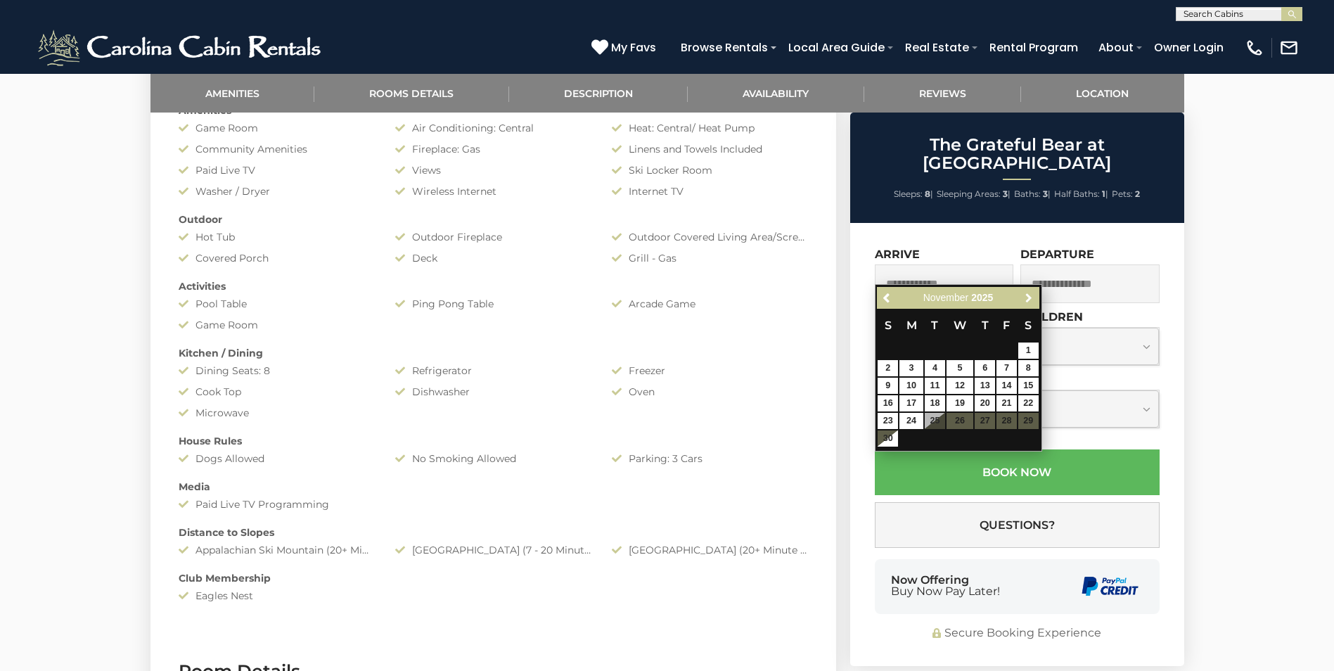
click at [1028, 291] on link "Next" at bounding box center [1030, 298] width 18 height 18
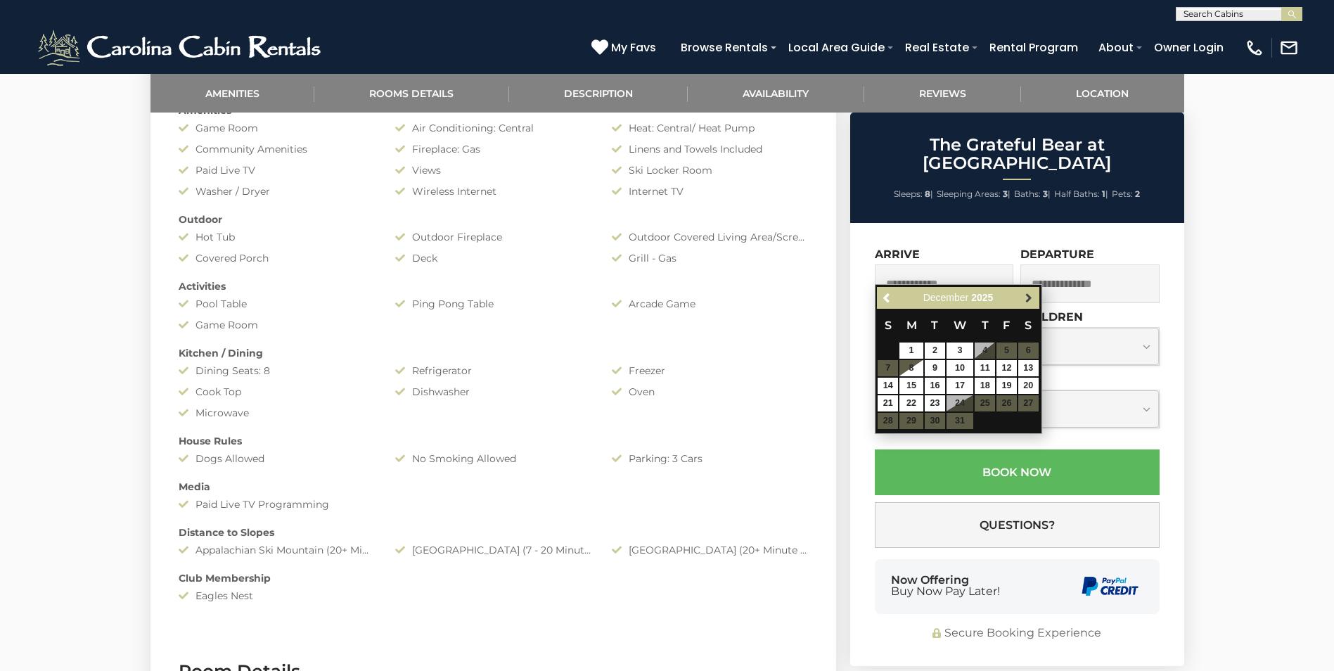
click at [1032, 298] on span "Next" at bounding box center [1028, 298] width 11 height 11
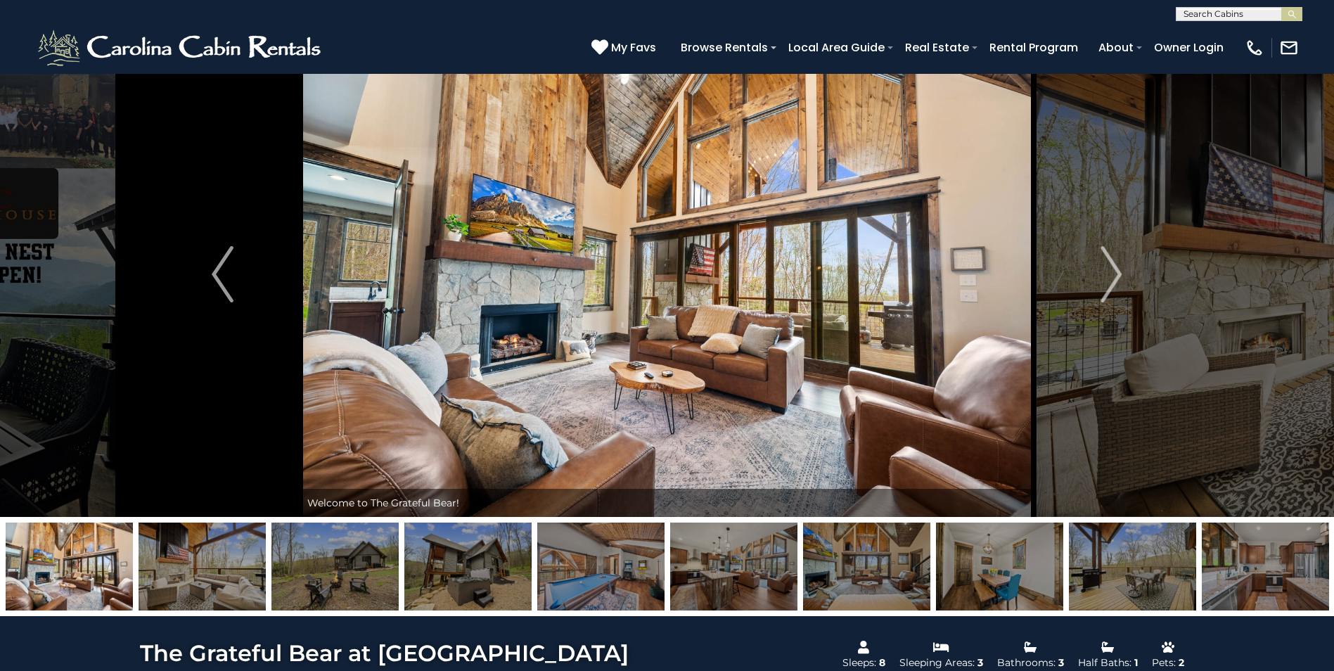
scroll to position [0, 0]
